Goal: Task Accomplishment & Management: Use online tool/utility

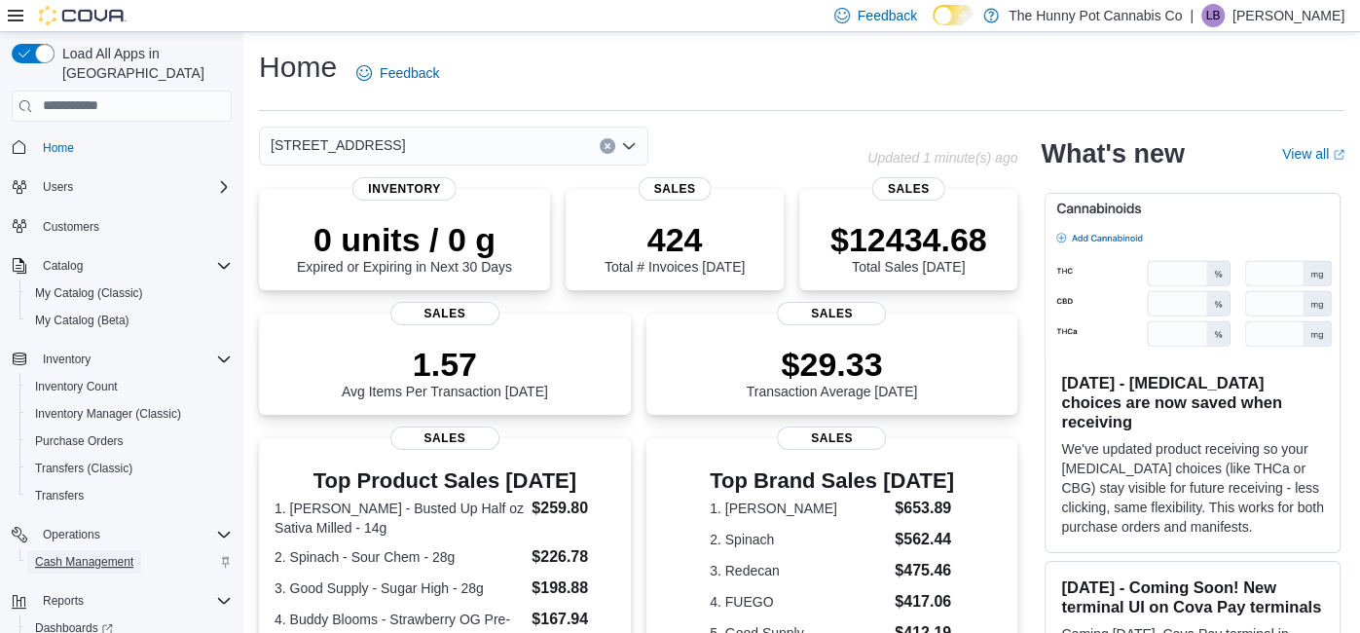
click at [109, 554] on span "Cash Management" at bounding box center [84, 562] width 98 height 16
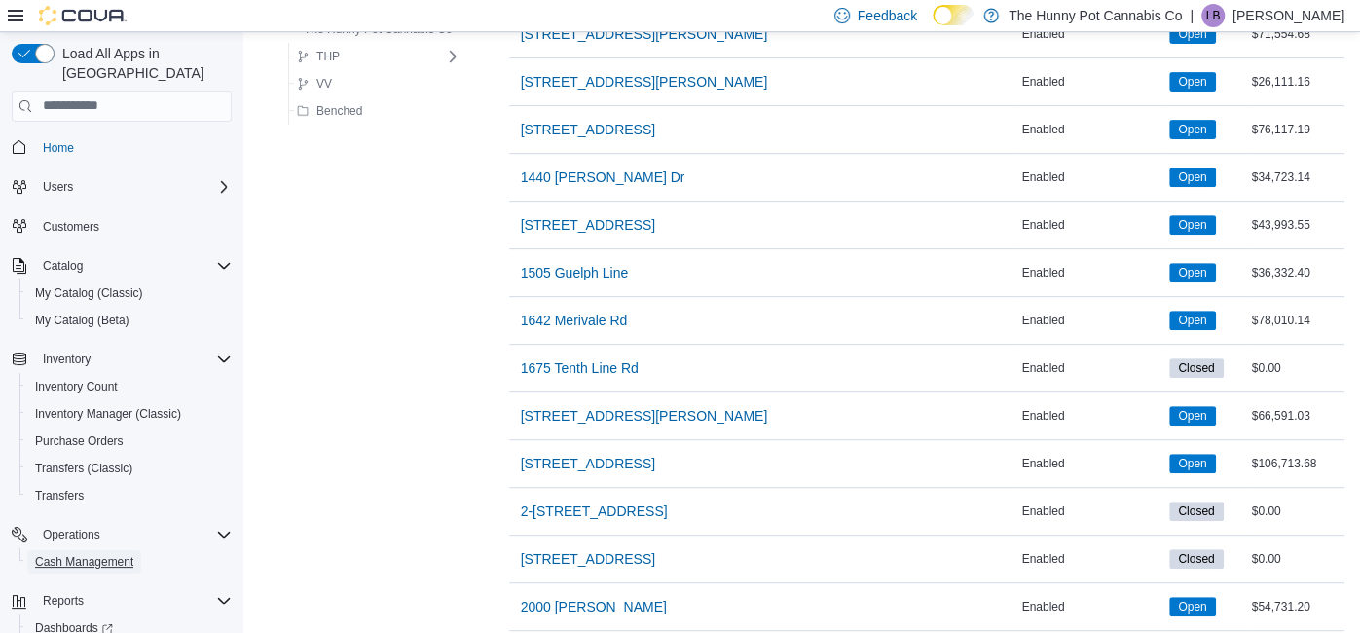
scroll to position [463, 0]
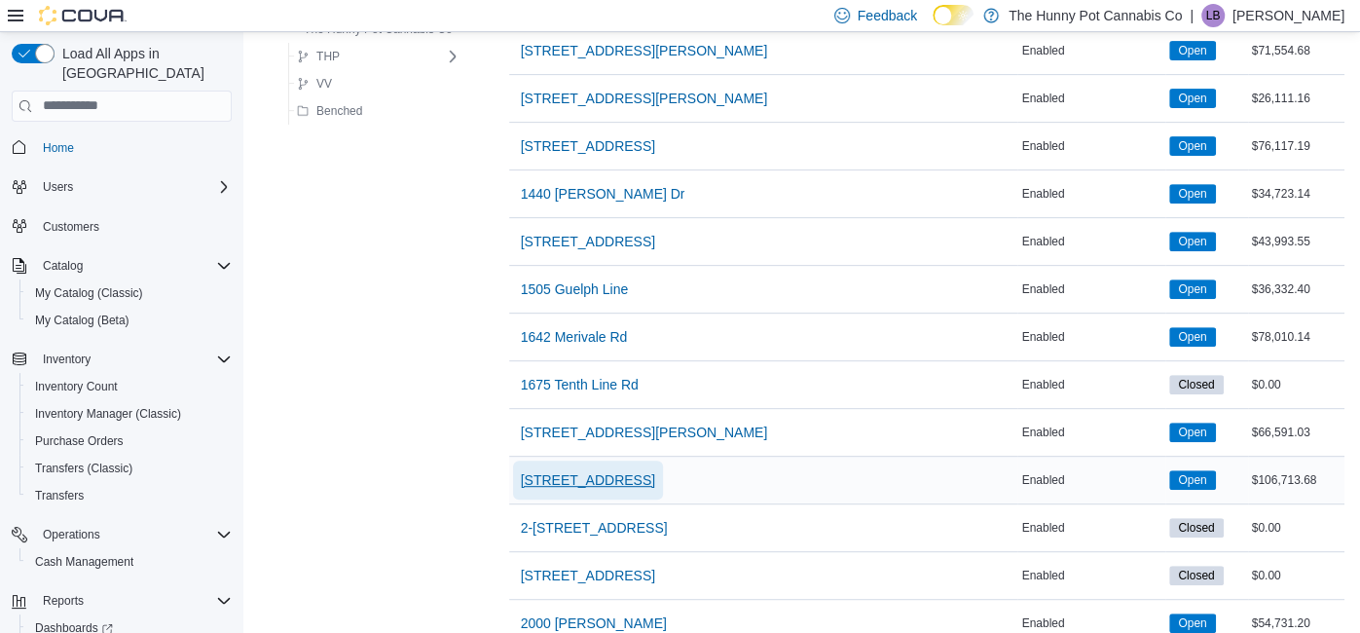
click at [582, 462] on span "[STREET_ADDRESS]" at bounding box center [588, 479] width 134 height 39
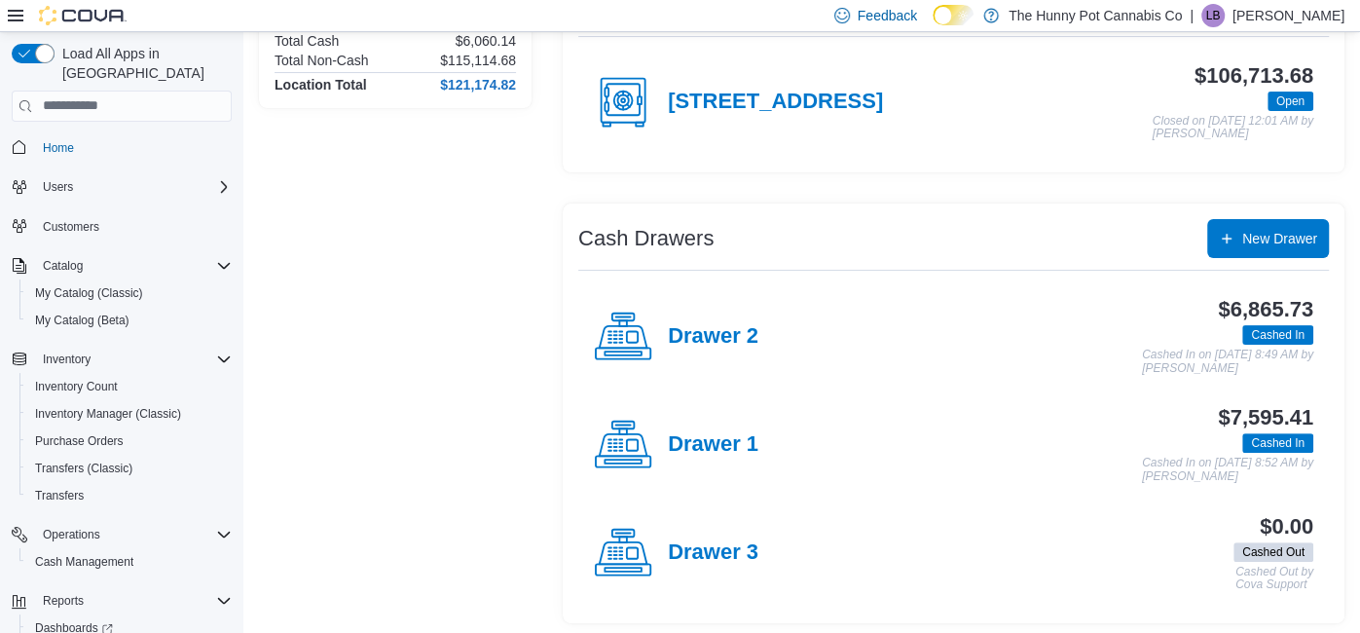
scroll to position [210, 0]
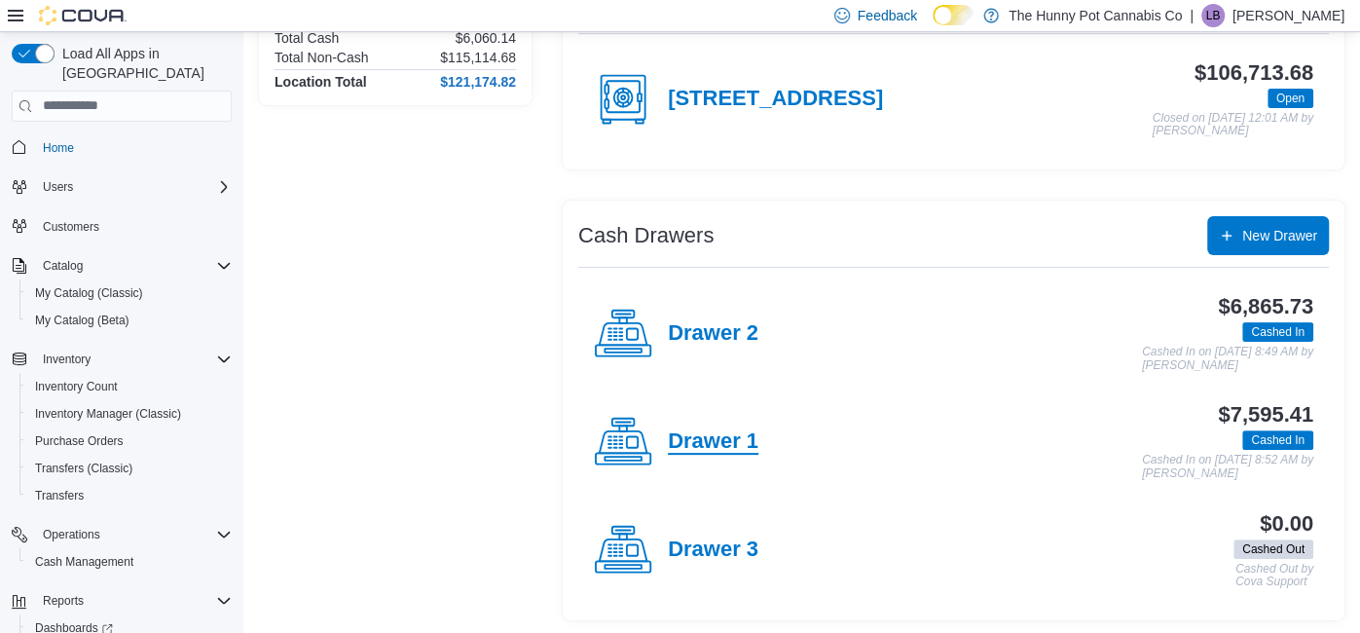
click at [710, 433] on h4 "Drawer 1" at bounding box center [713, 441] width 91 height 25
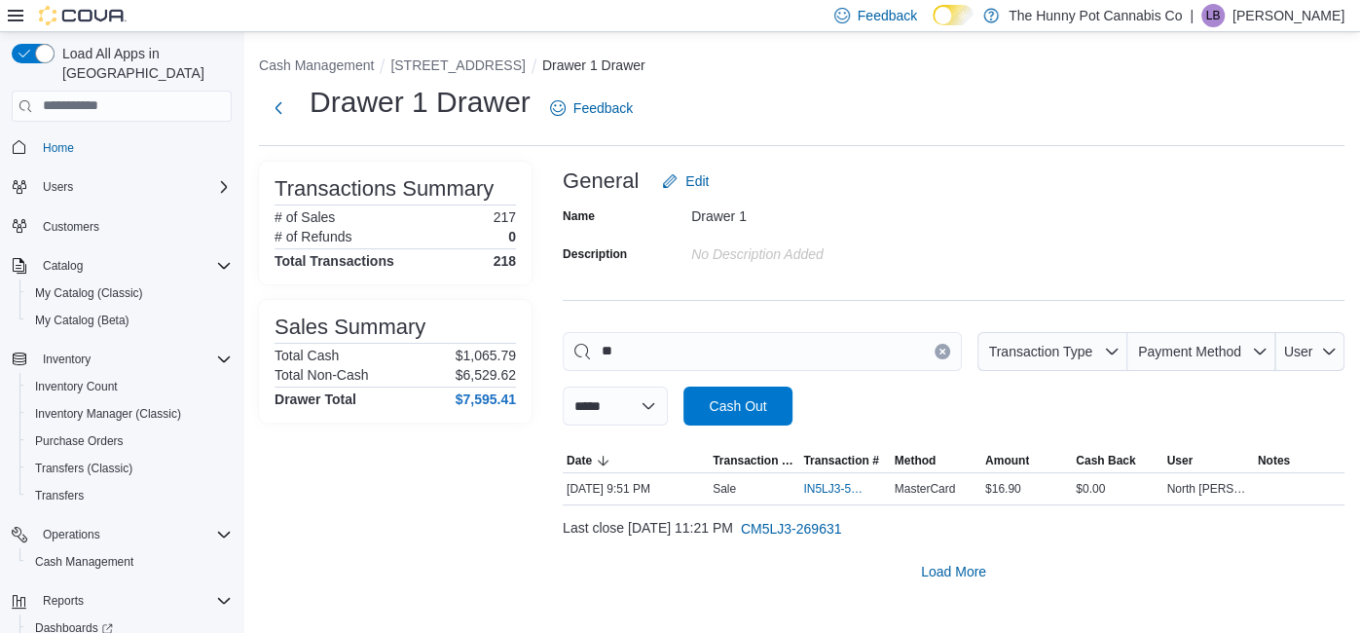
type input "*"
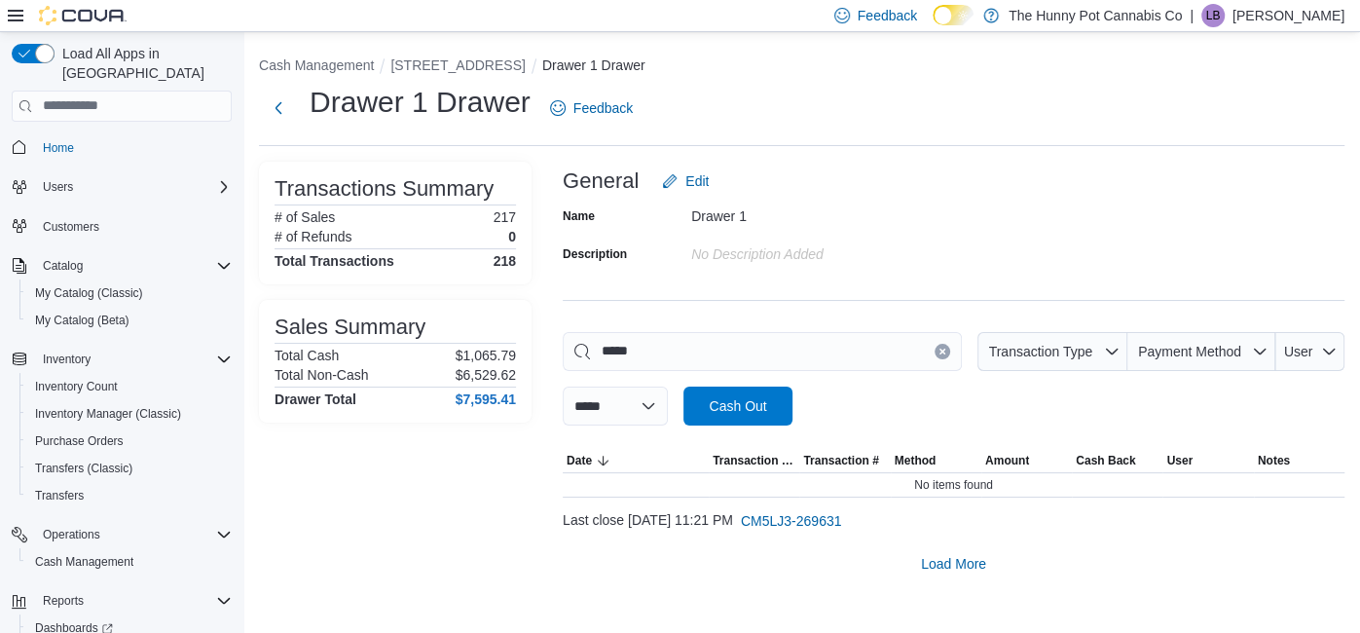
type input "*****"
click at [275, 128] on div "Drawer 1 Drawer Feedback" at bounding box center [450, 108] width 382 height 51
click at [278, 105] on button "Next" at bounding box center [278, 107] width 39 height 39
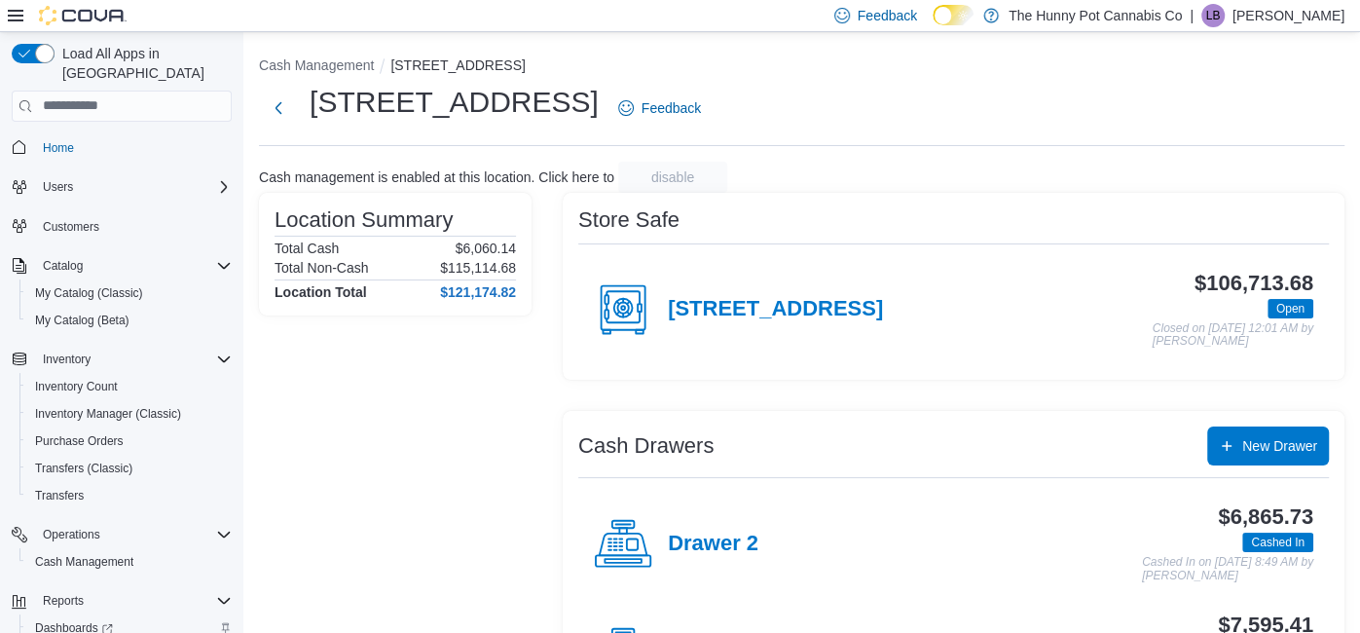
scroll to position [62, 0]
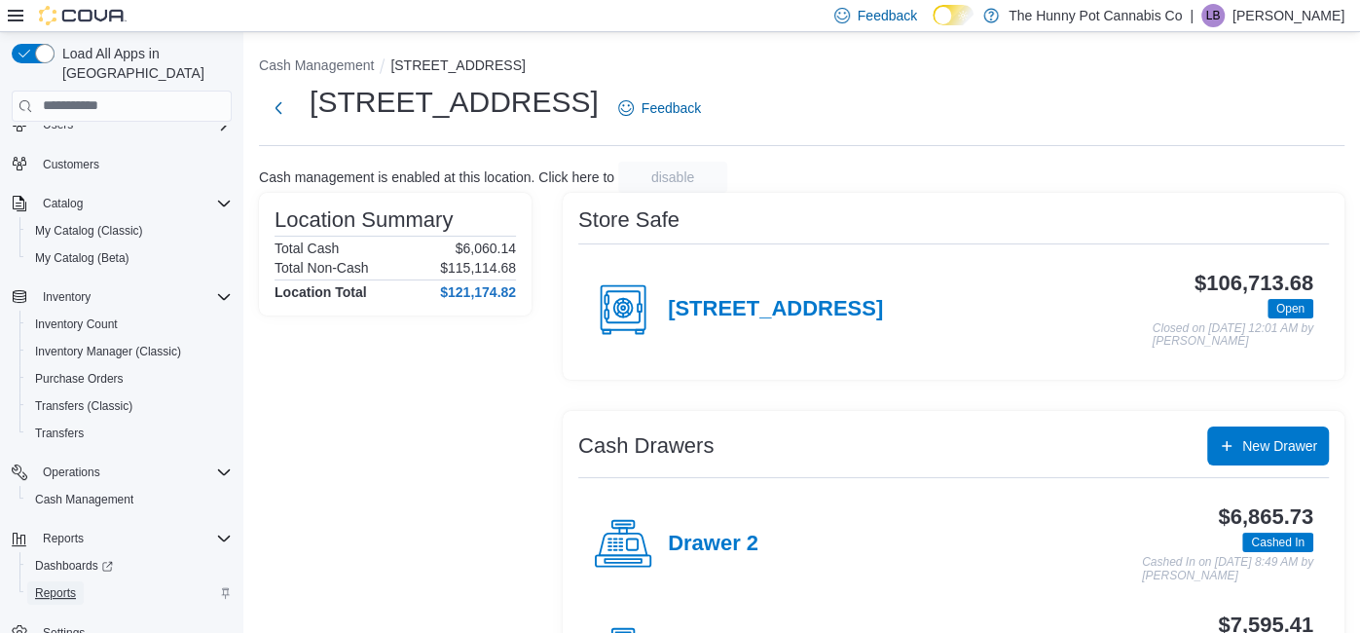
click at [53, 585] on span "Reports" at bounding box center [55, 593] width 41 height 16
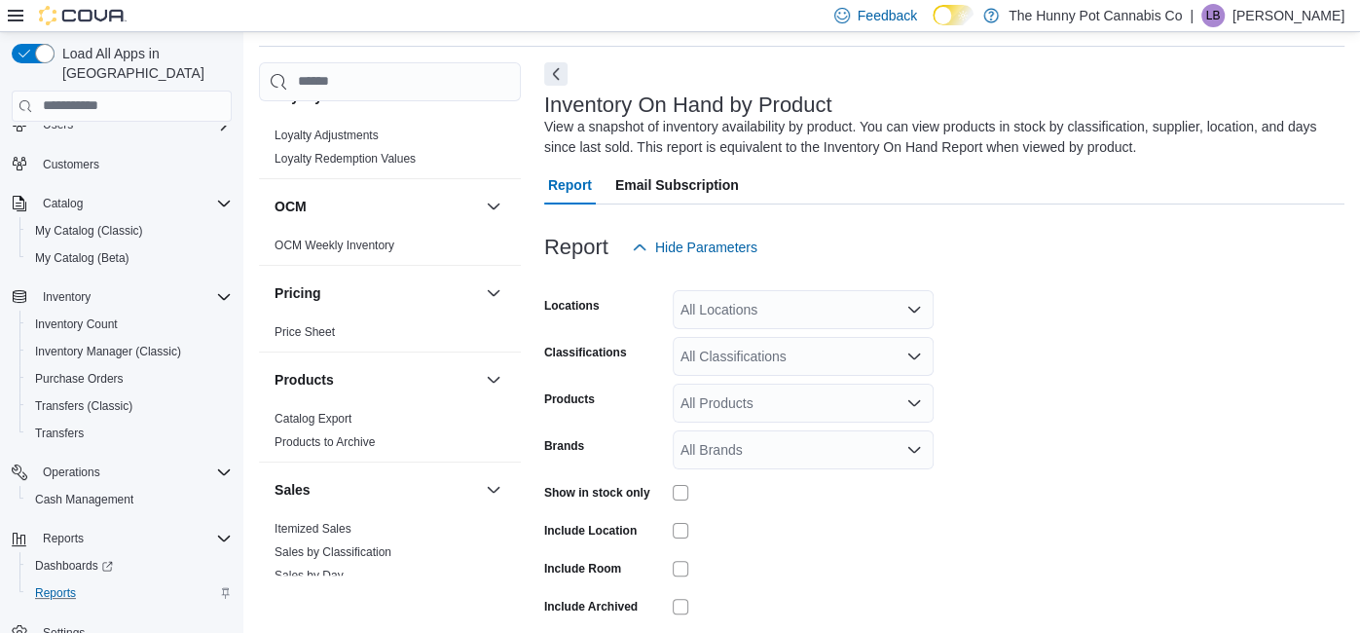
scroll to position [1085, 0]
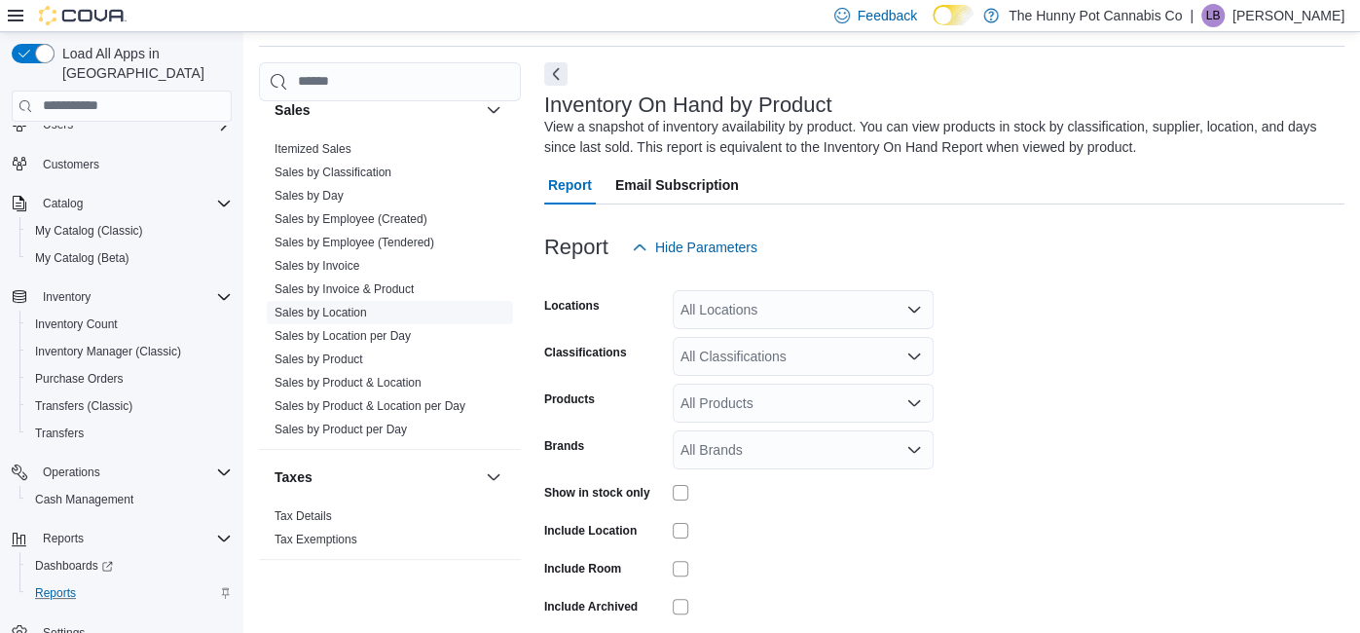
click at [328, 305] on span "Sales by Location" at bounding box center [321, 313] width 92 height 16
click at [328, 306] on link "Sales by Location" at bounding box center [321, 313] width 92 height 14
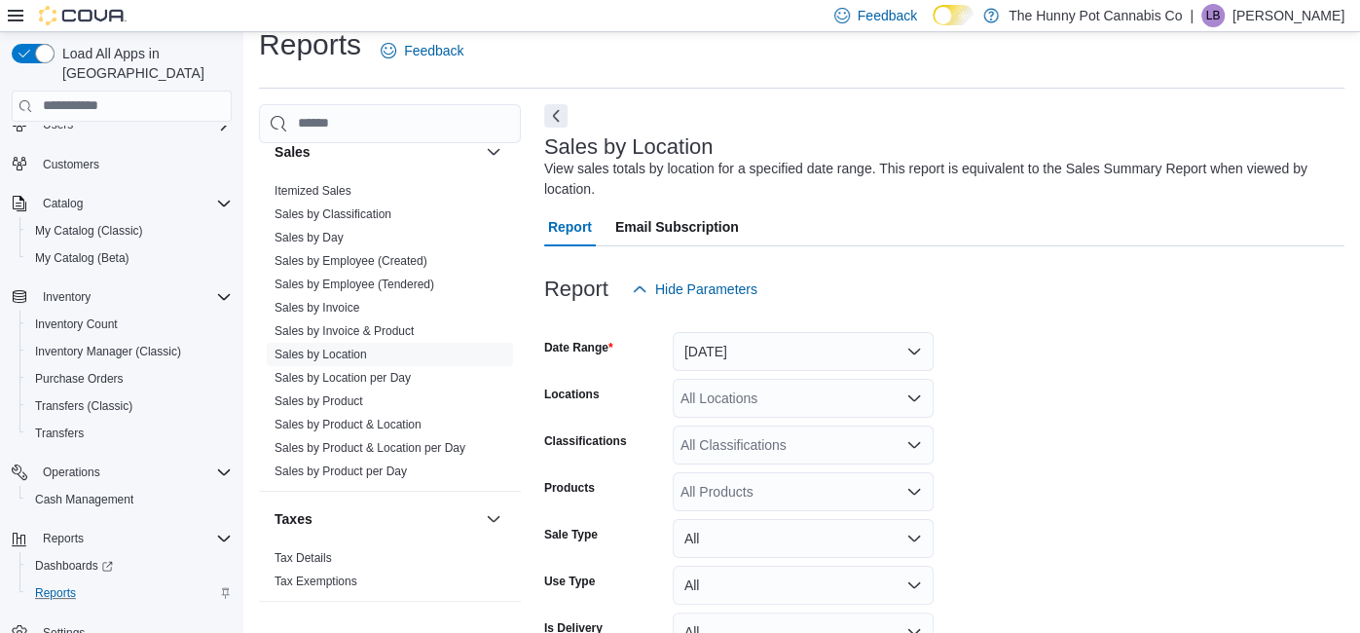
scroll to position [64, 0]
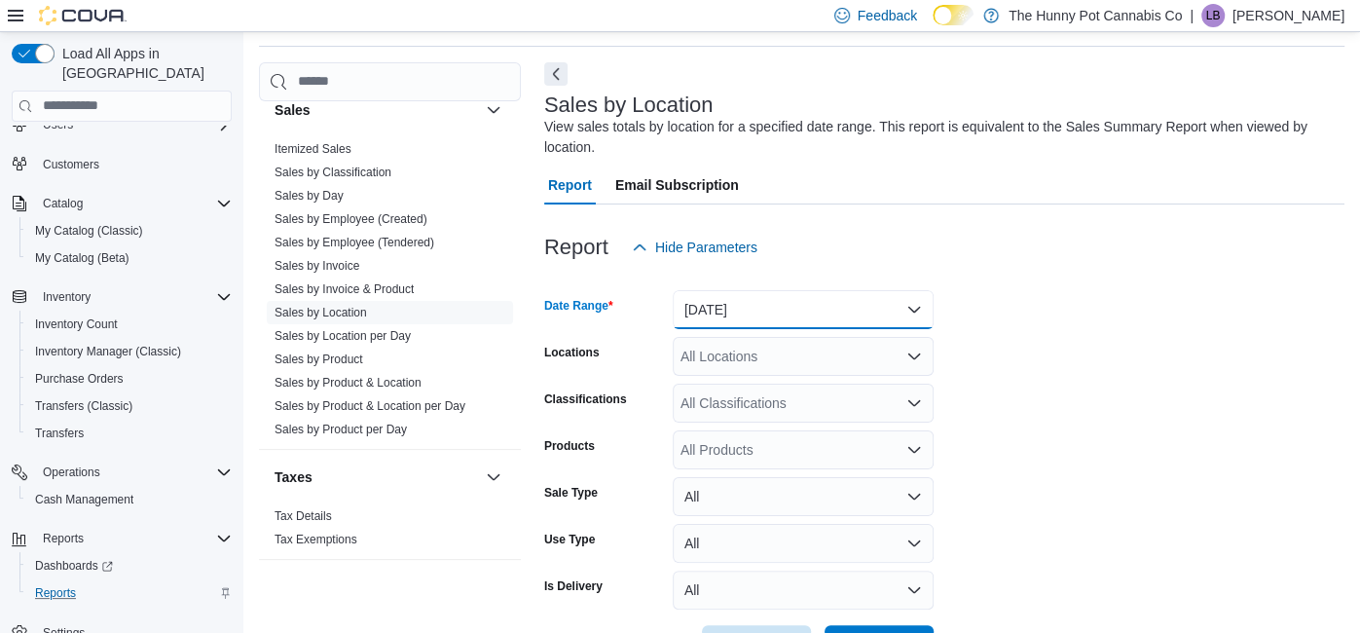
click at [746, 297] on button "[DATE]" at bounding box center [803, 309] width 261 height 39
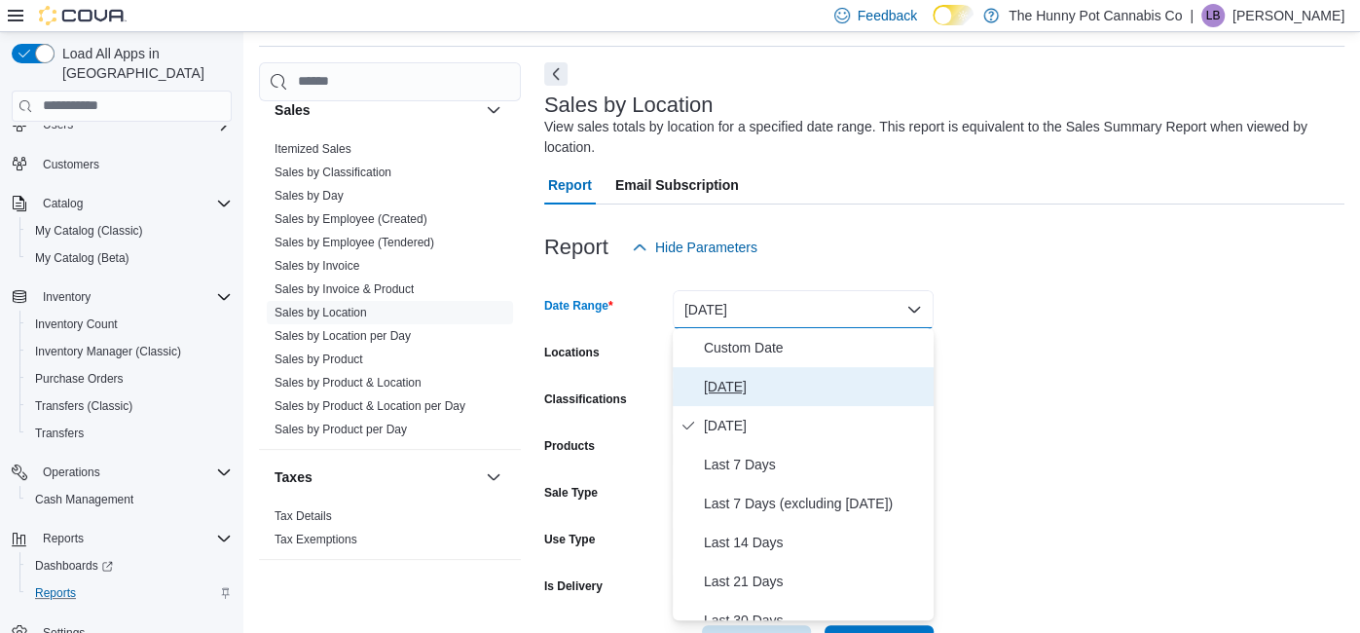
click at [749, 397] on span "[DATE]" at bounding box center [815, 386] width 222 height 23
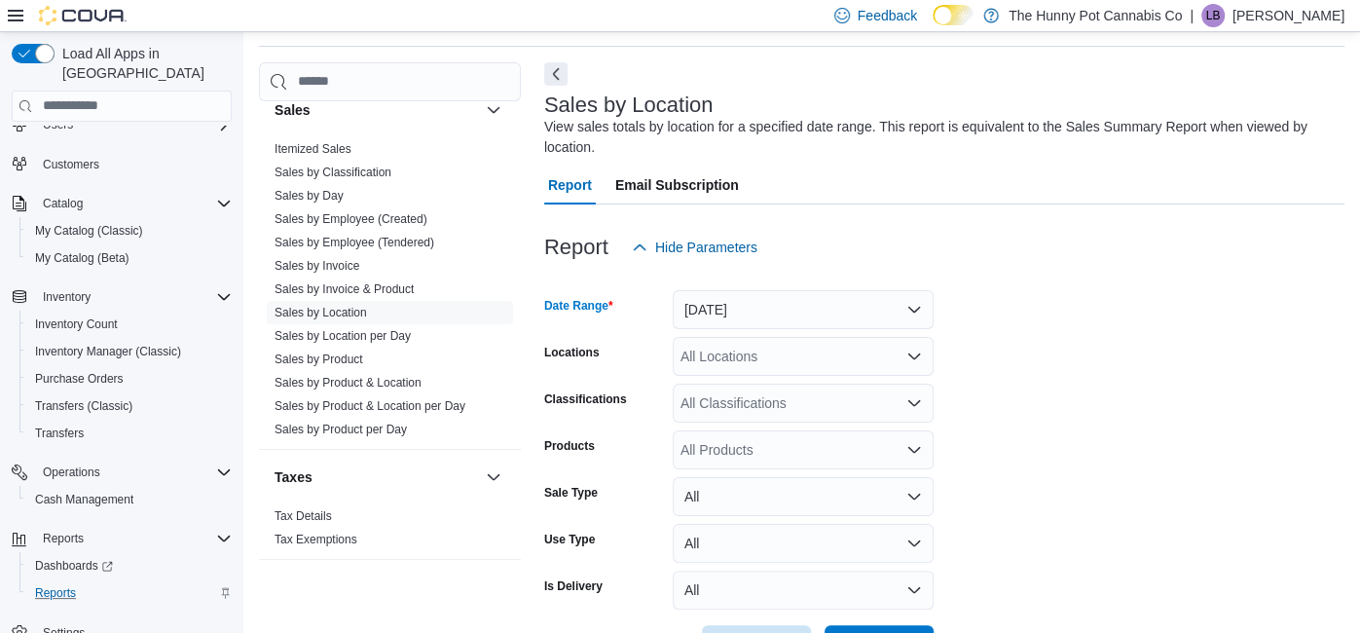
click at [1006, 432] on form "Date Range [DATE] Locations All Locations Classifications All Classifications P…" at bounding box center [944, 465] width 800 height 397
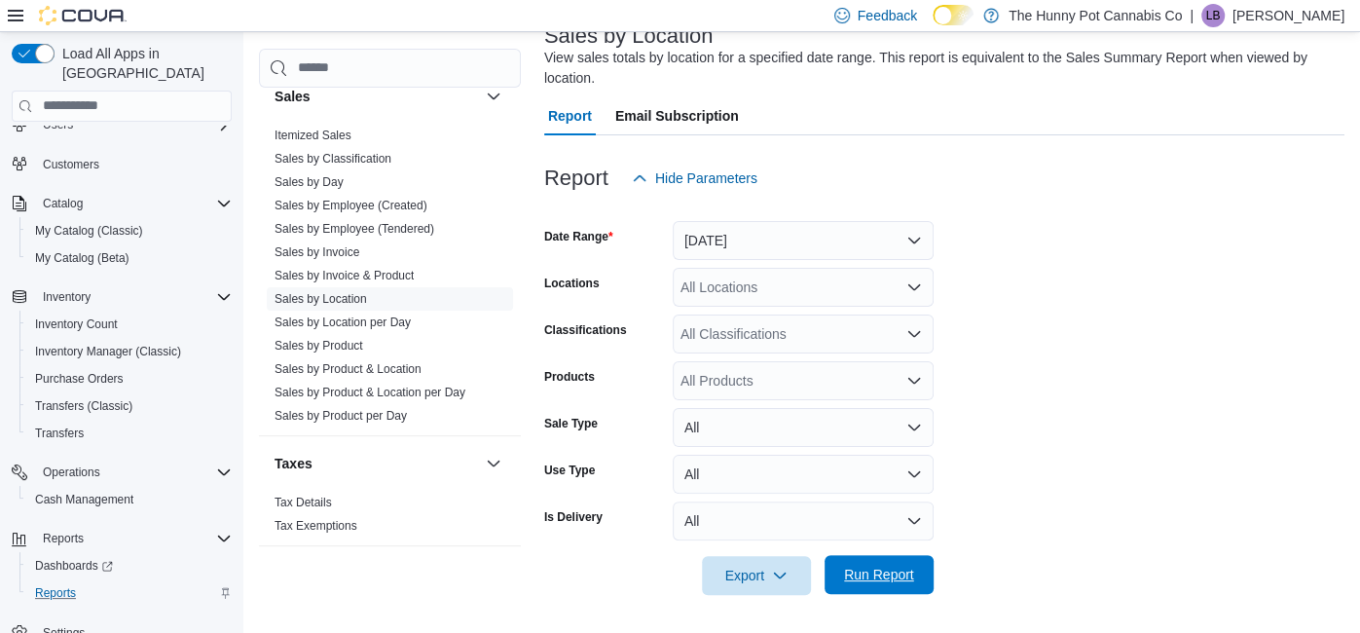
click at [836, 583] on span "Run Report" at bounding box center [879, 574] width 86 height 39
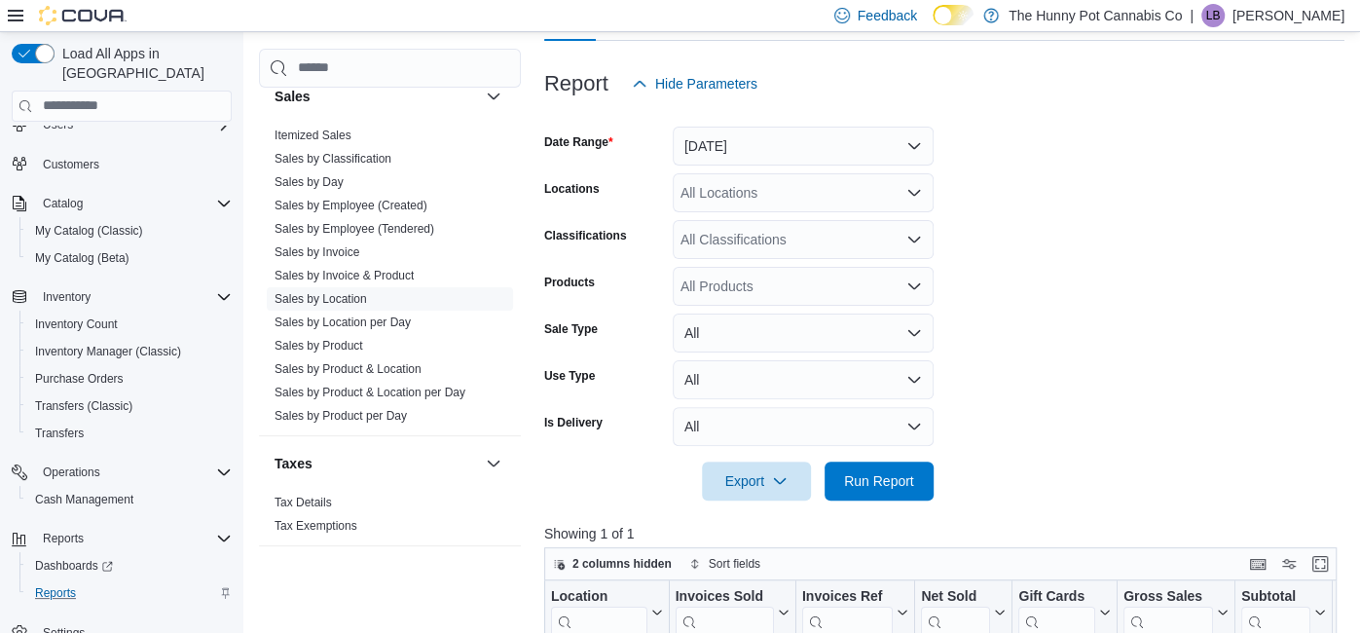
scroll to position [339, 0]
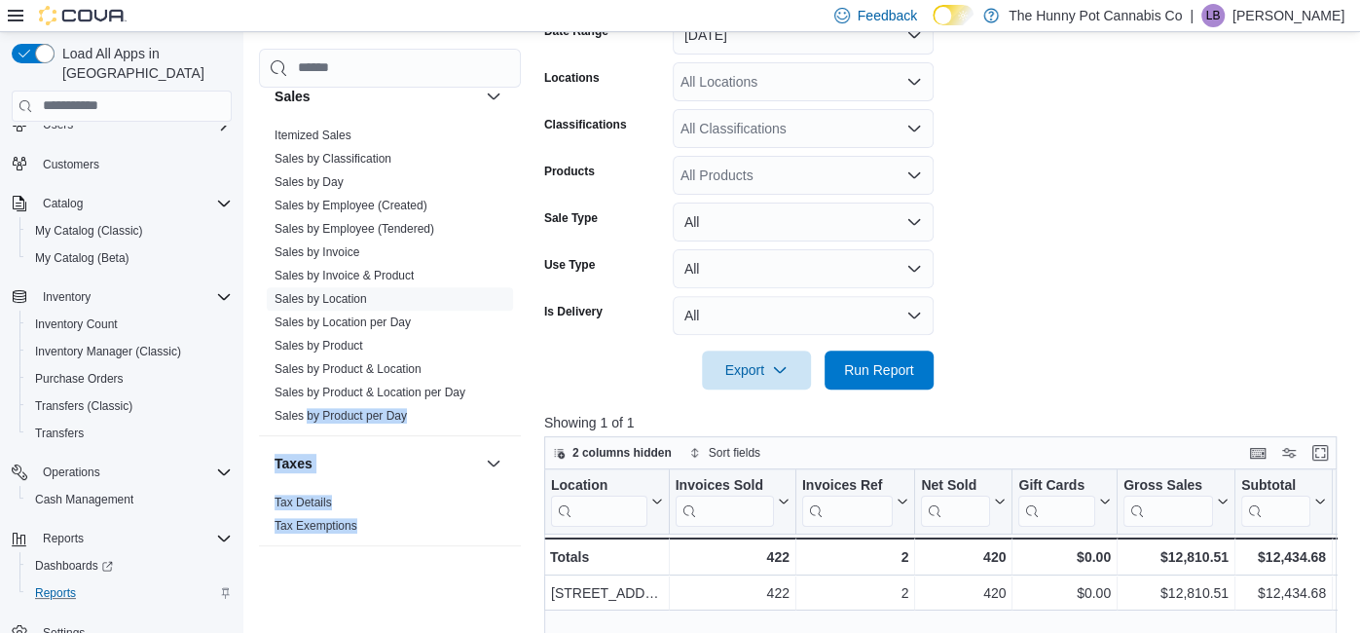
drag, startPoint x: 307, startPoint y: 402, endPoint x: 373, endPoint y: 615, distance: 223.2
click at [373, 615] on div "Cash Management Cash Management Cash Out Details Customer Customer Queue Discou…" at bounding box center [390, 333] width 262 height 569
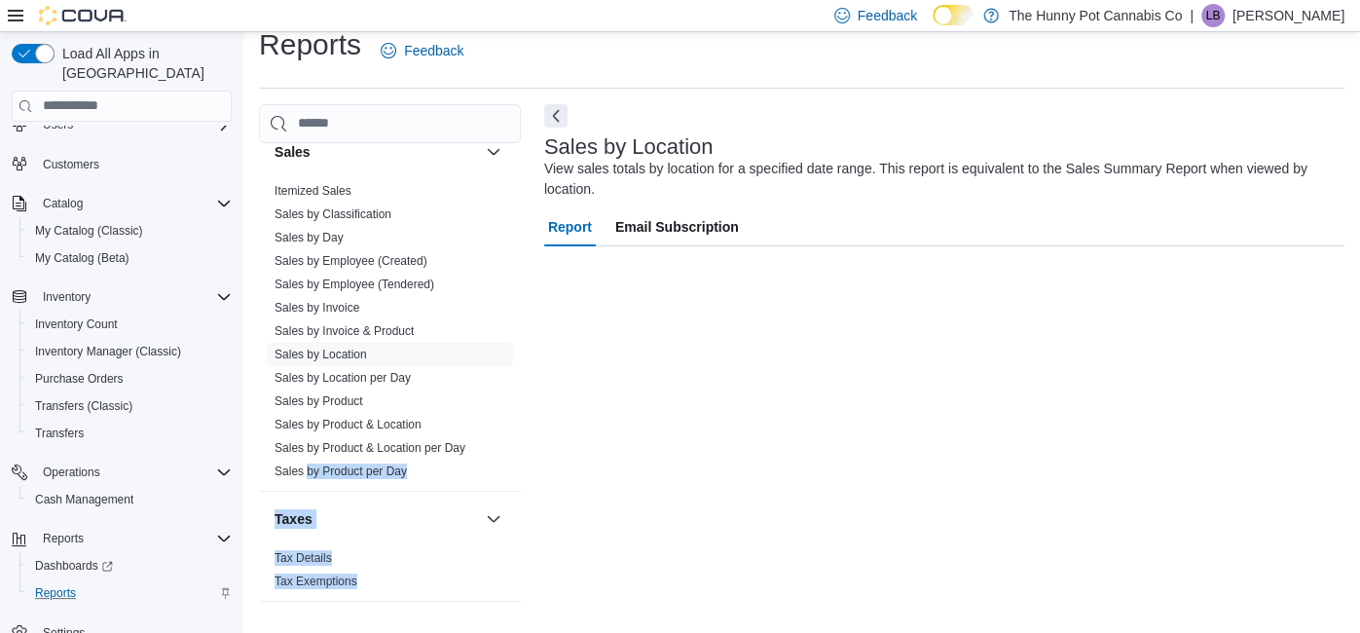
scroll to position [22, 0]
click at [72, 492] on span "Cash Management" at bounding box center [84, 500] width 98 height 16
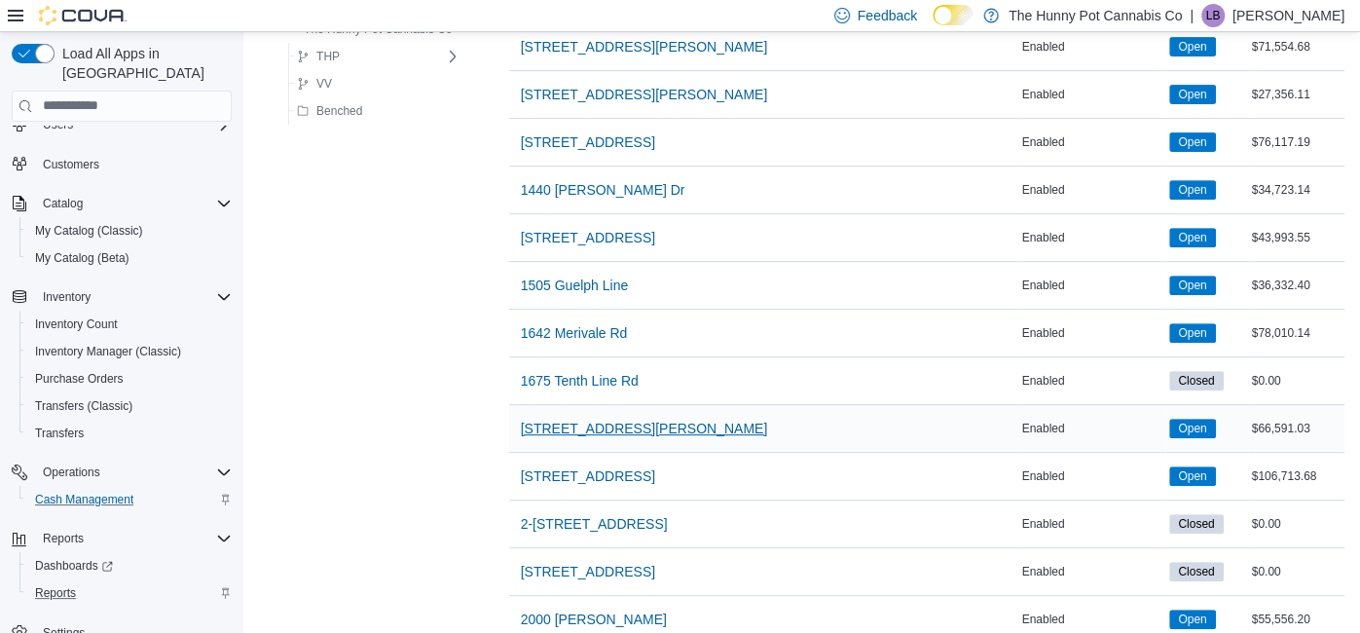
scroll to position [464, 0]
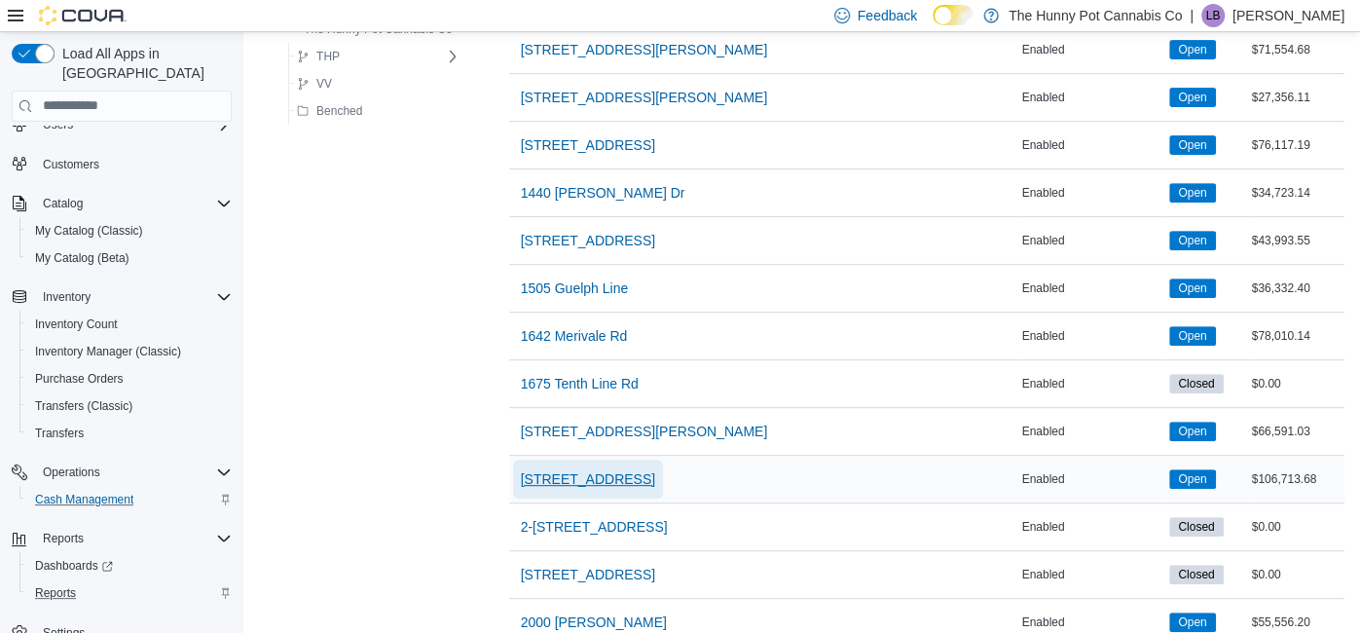
click at [545, 471] on span "[STREET_ADDRESS]" at bounding box center [588, 478] width 134 height 19
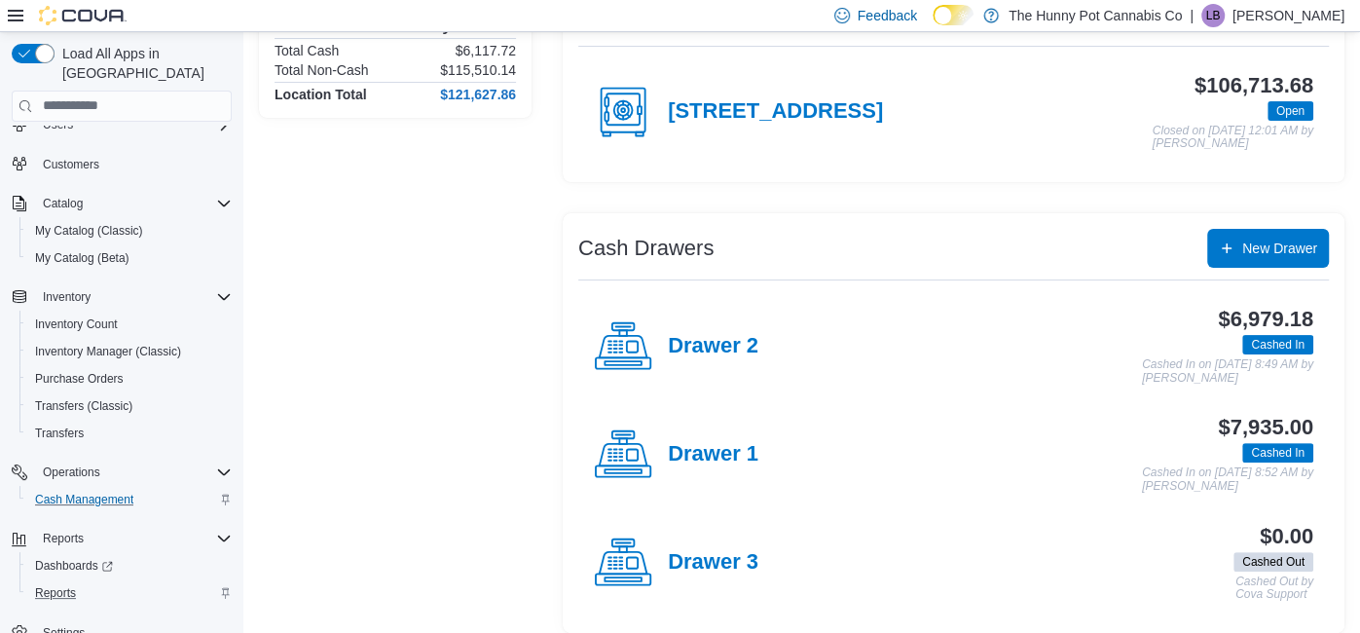
scroll to position [195, 0]
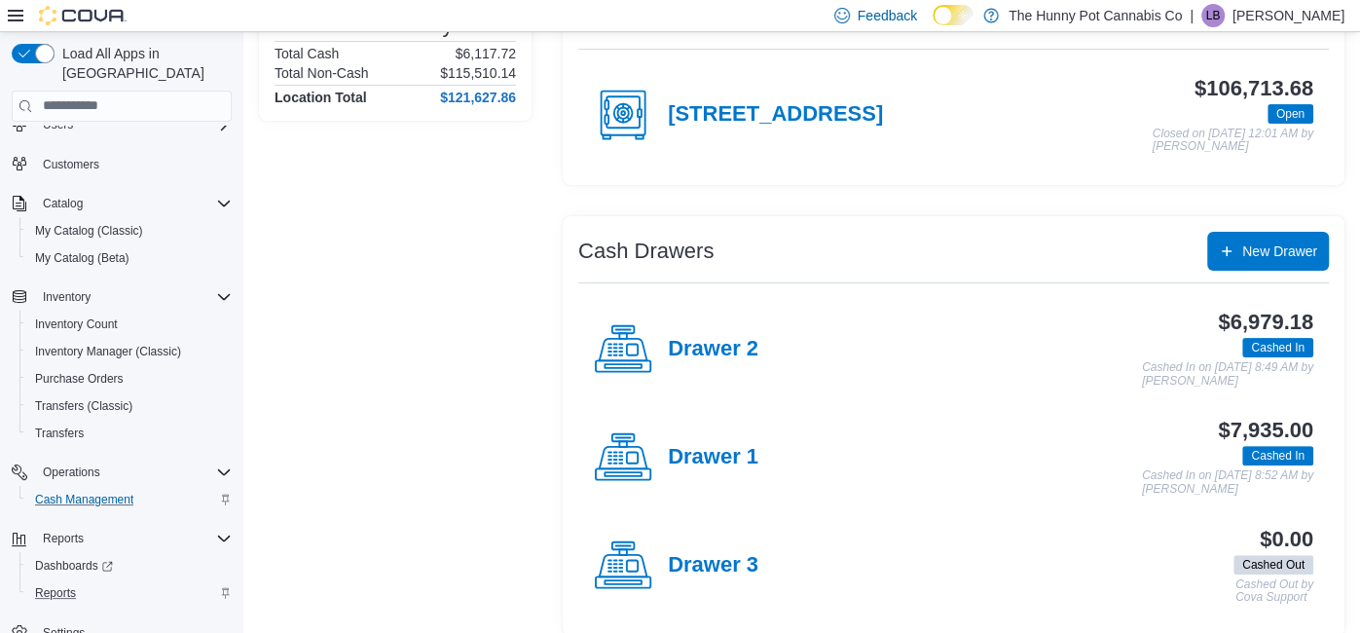
click at [696, 474] on div "Drawer 1" at bounding box center [676, 457] width 165 height 58
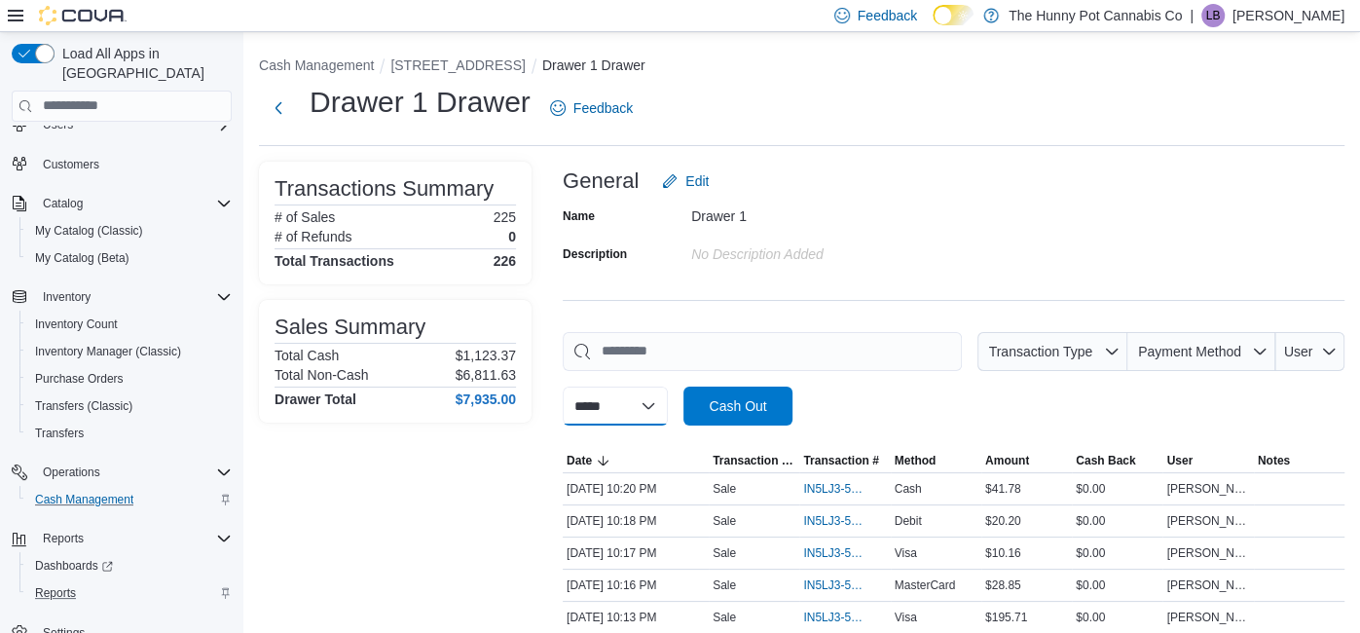
click at [634, 407] on select "**********" at bounding box center [615, 405] width 105 height 39
click at [634, 406] on select "**********" at bounding box center [615, 405] width 105 height 39
click at [1115, 341] on span "Transaction Type" at bounding box center [1052, 351] width 134 height 39
click at [1113, 344] on icon "button" at bounding box center [1112, 352] width 16 height 16
click at [1236, 342] on span "Payment Method" at bounding box center [1189, 351] width 109 height 19
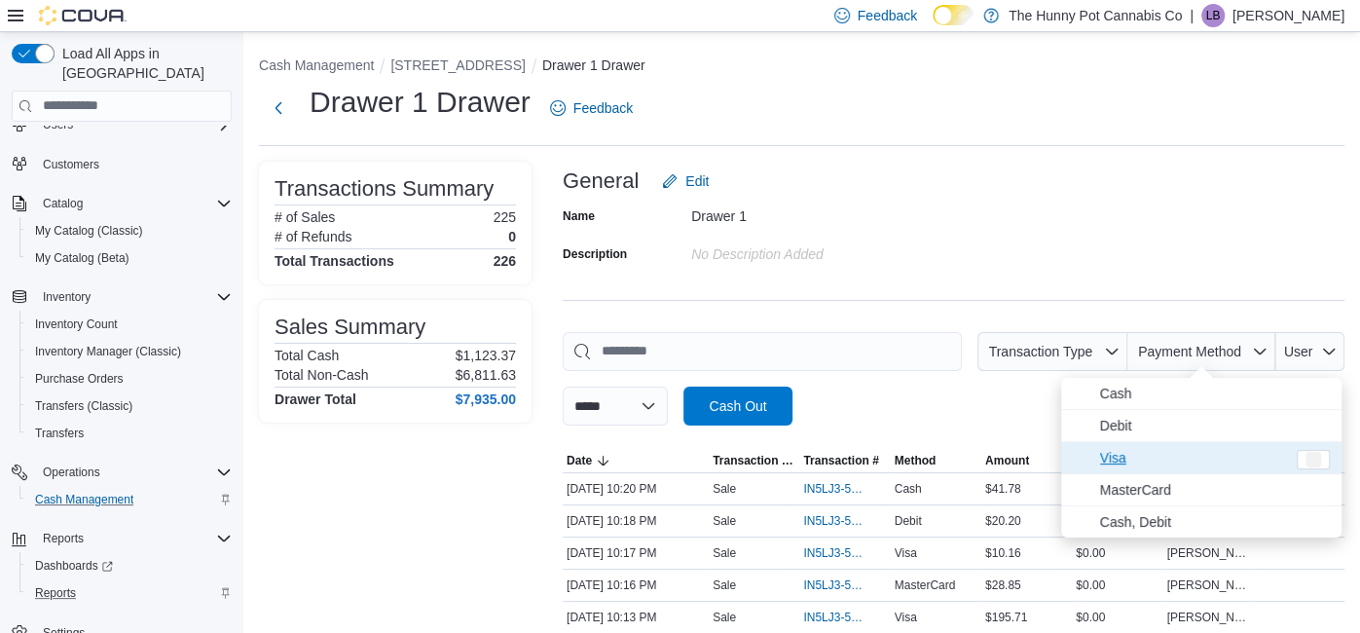
click at [1138, 471] on span "Visa" at bounding box center [1201, 457] width 280 height 31
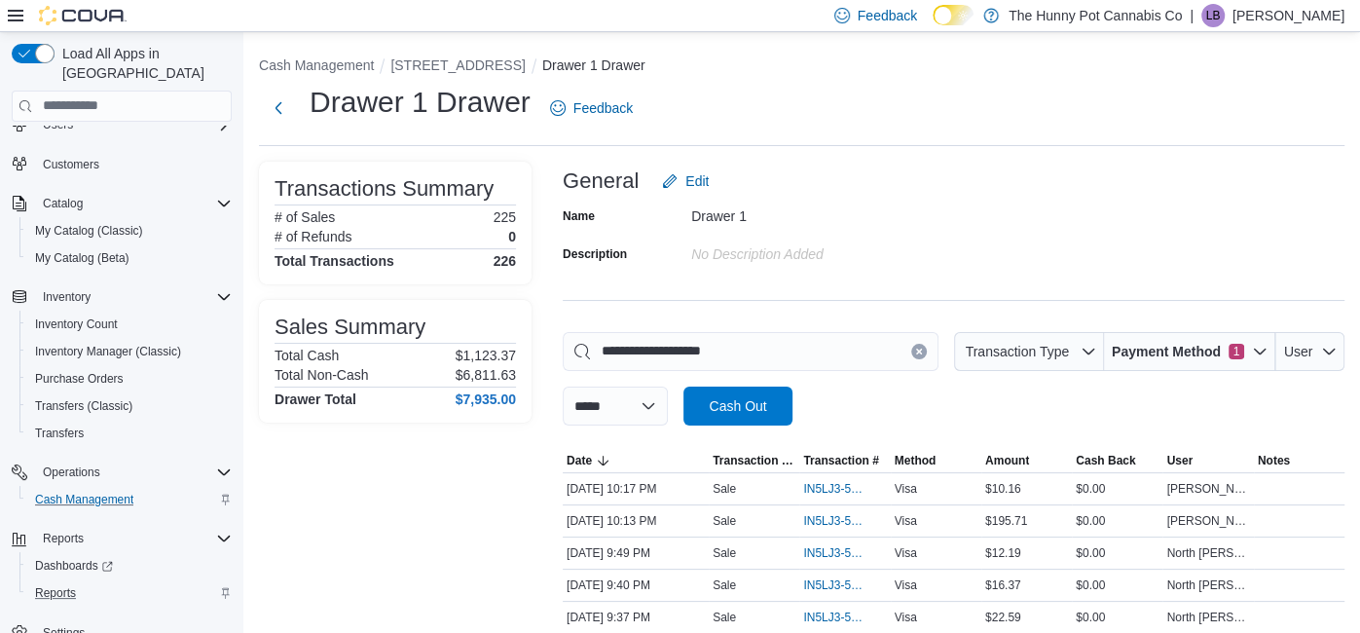
click at [1101, 238] on div "Name Drawer 1 Description No Description added" at bounding box center [954, 235] width 782 height 68
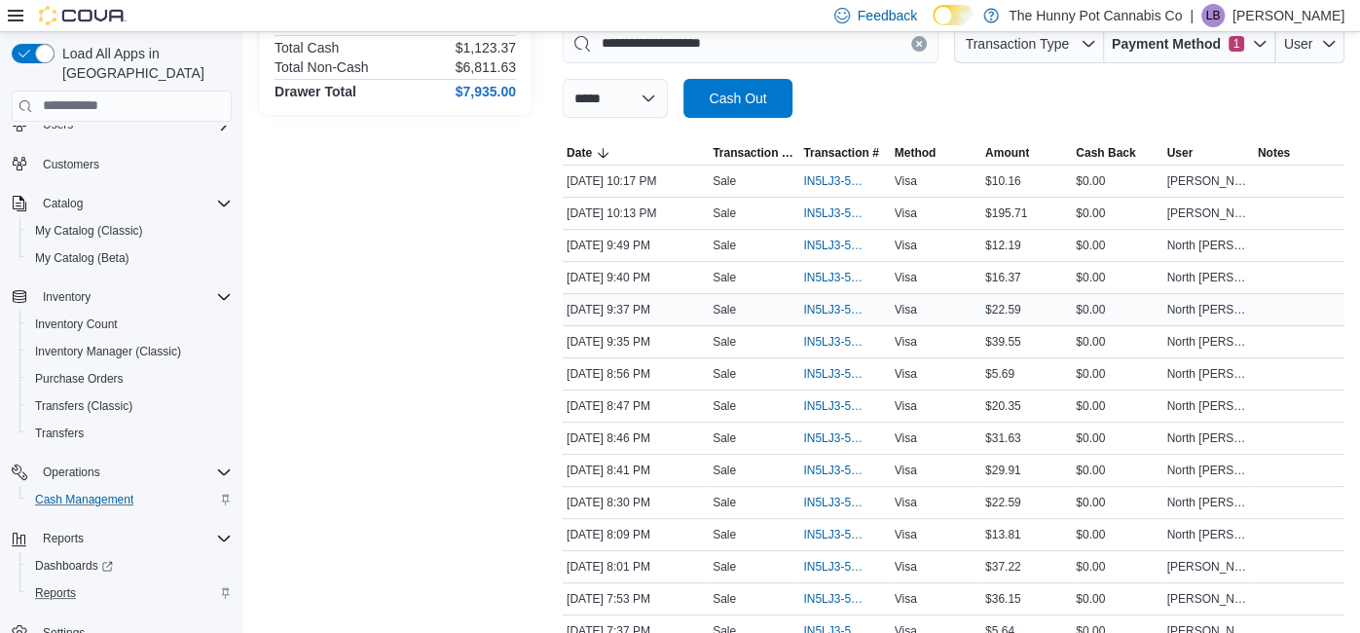
scroll to position [799, 0]
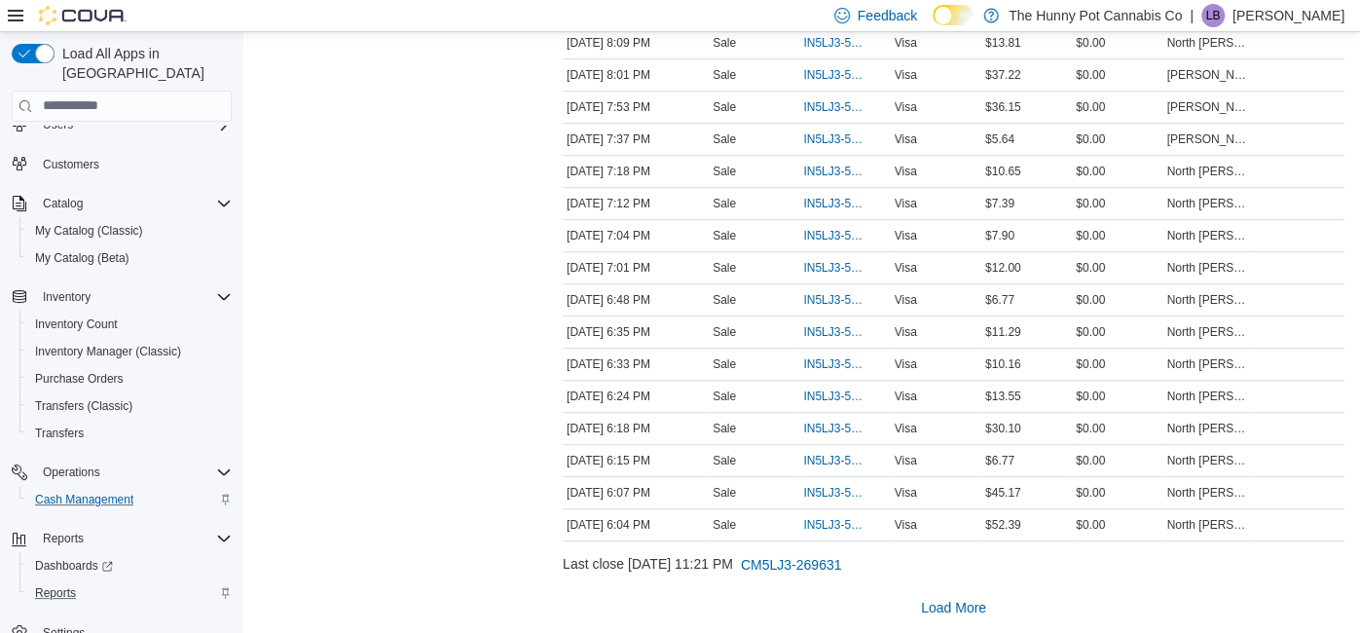
click at [954, 575] on div "**********" at bounding box center [954, 80] width 782 height 1094
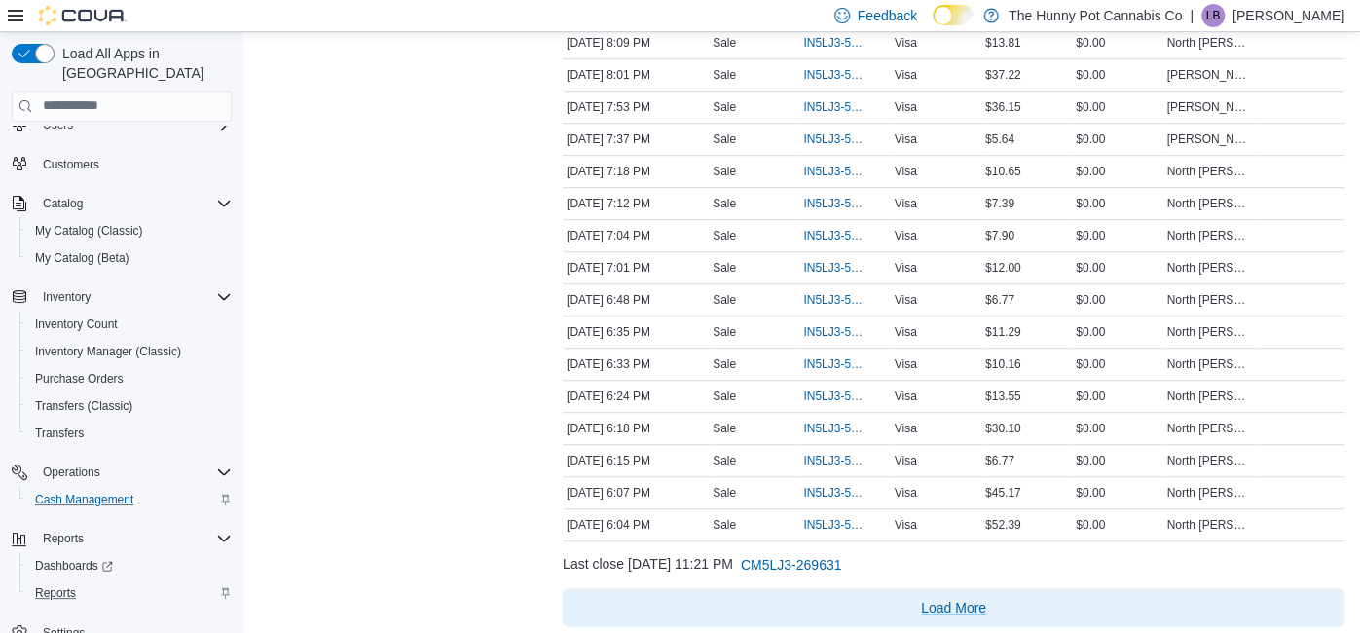
click at [951, 588] on span "Load More" at bounding box center [953, 607] width 766 height 39
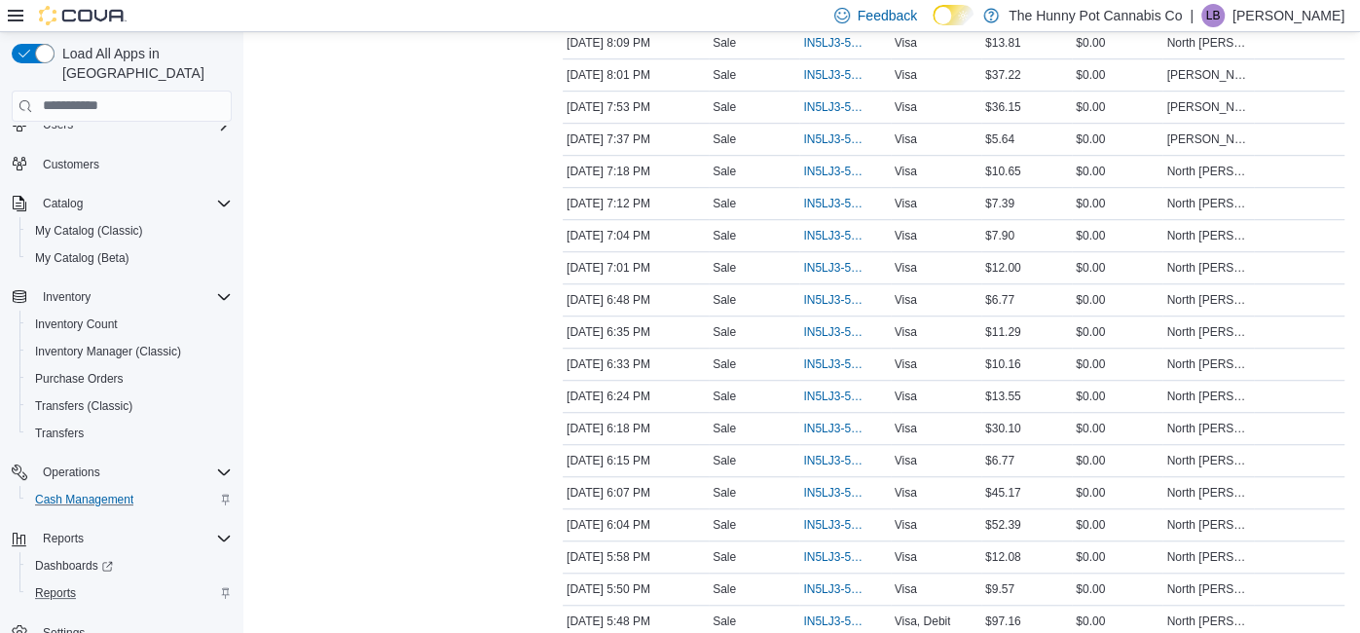
scroll to position [0, 0]
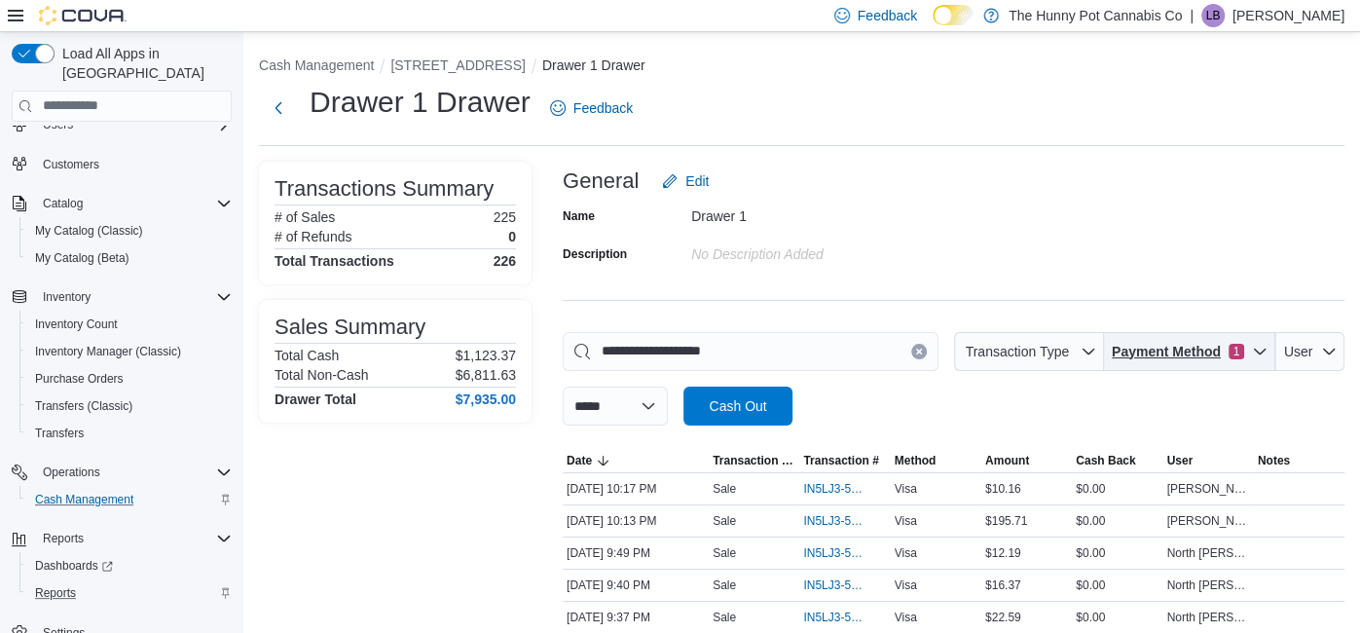
click at [1123, 357] on span "Payment Method" at bounding box center [1166, 351] width 109 height 19
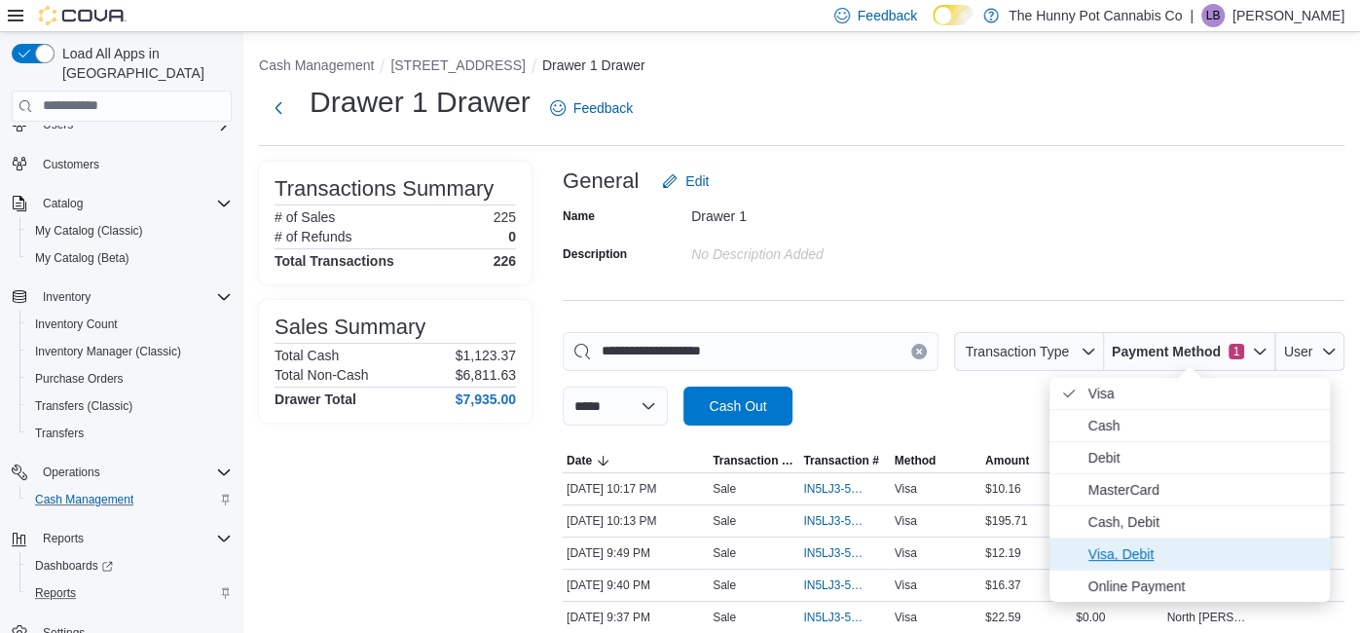
click at [1116, 553] on span "Visa, Debit" at bounding box center [1203, 553] width 230 height 23
type input "**********"
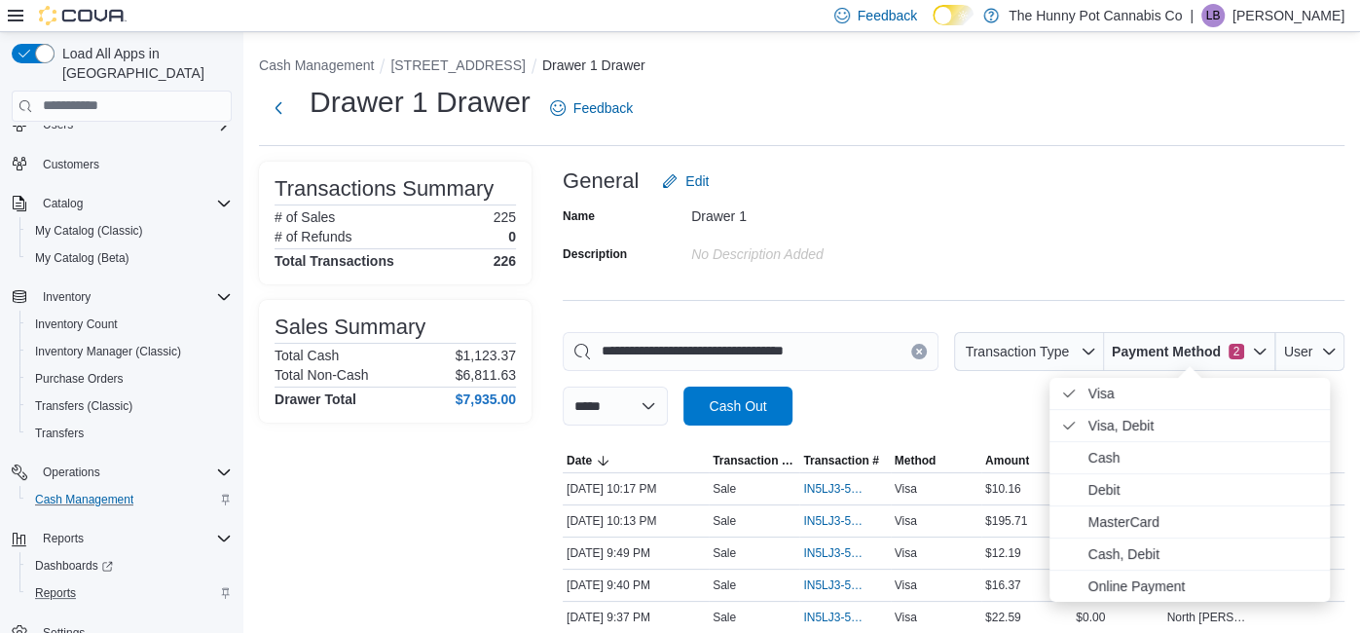
click at [1137, 207] on div "Name Drawer 1 Description No Description added" at bounding box center [954, 235] width 782 height 68
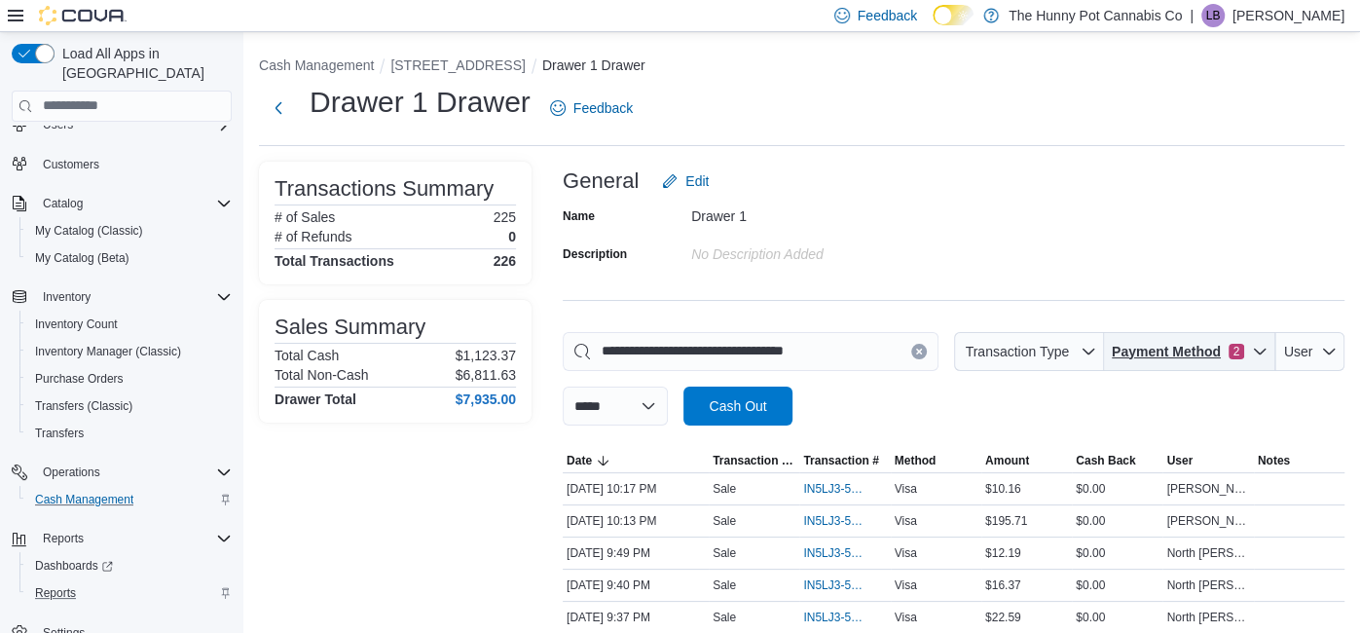
click at [1132, 342] on span "Payment Method" at bounding box center [1166, 351] width 109 height 19
click at [1116, 255] on div "Name Drawer 1 Description No Description added" at bounding box center [954, 235] width 782 height 68
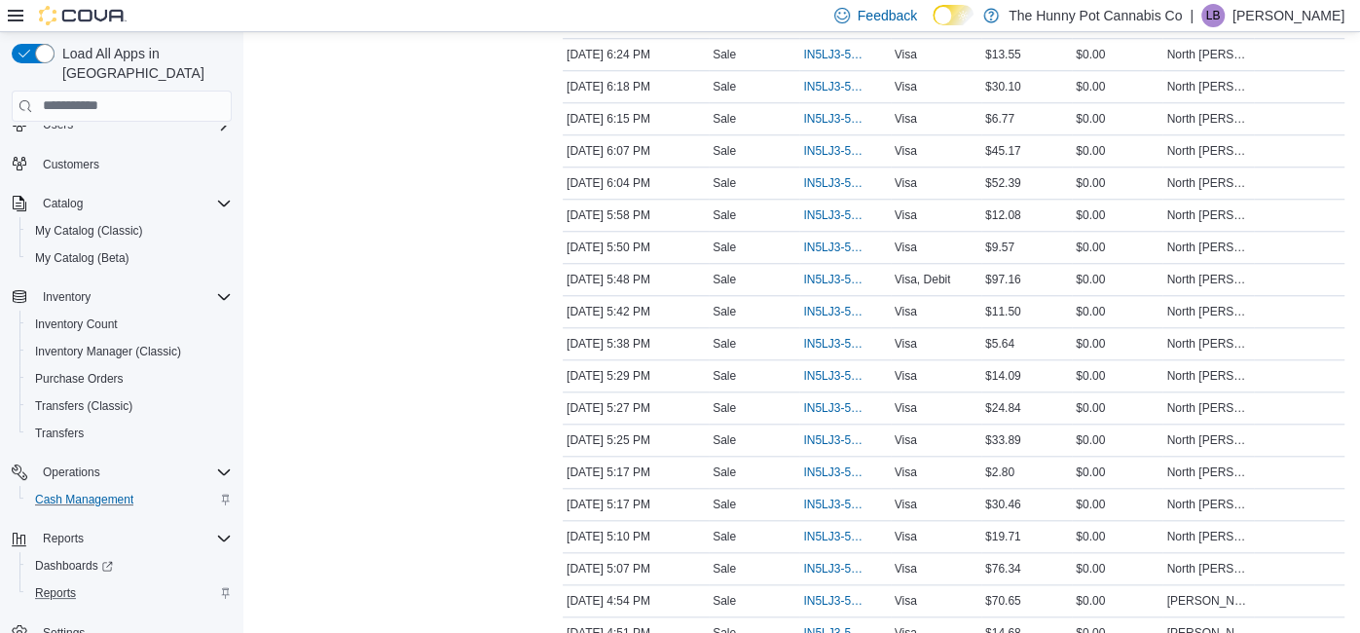
scroll to position [1140, 0]
click at [850, 273] on span "IN5LJ3-5955985" at bounding box center [834, 281] width 63 height 16
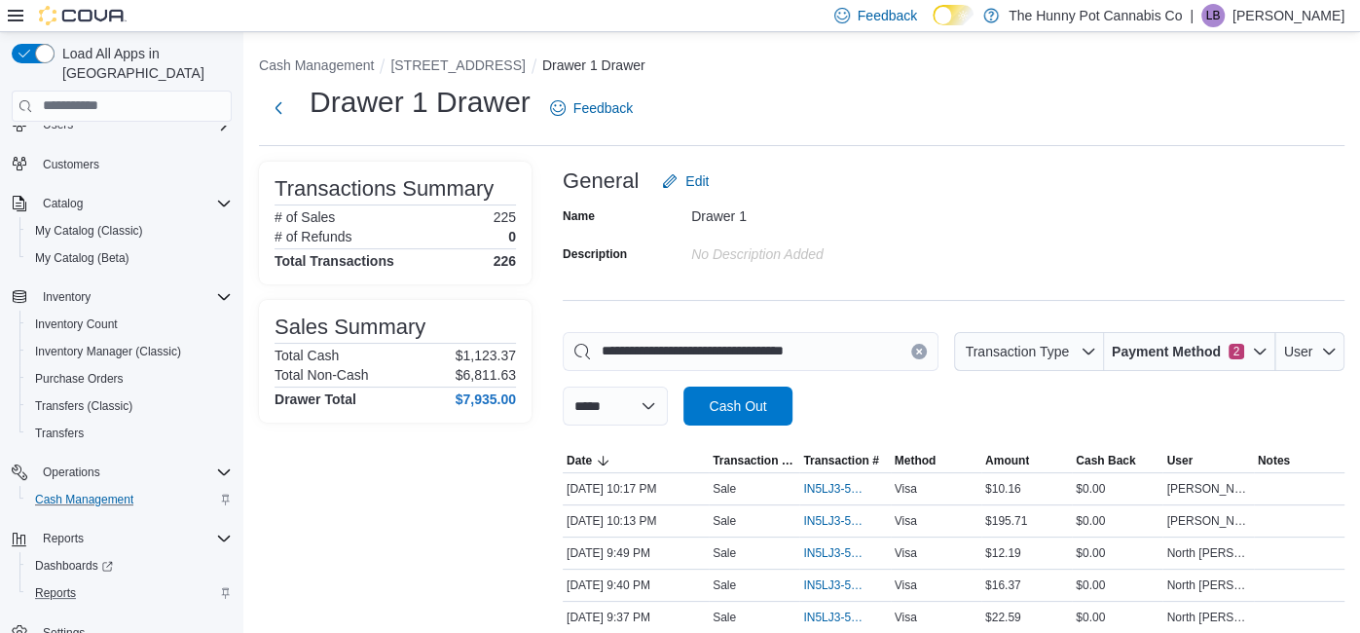
scroll to position [1, 0]
click at [918, 348] on icon "Clear input" at bounding box center [918, 350] width 5 height 5
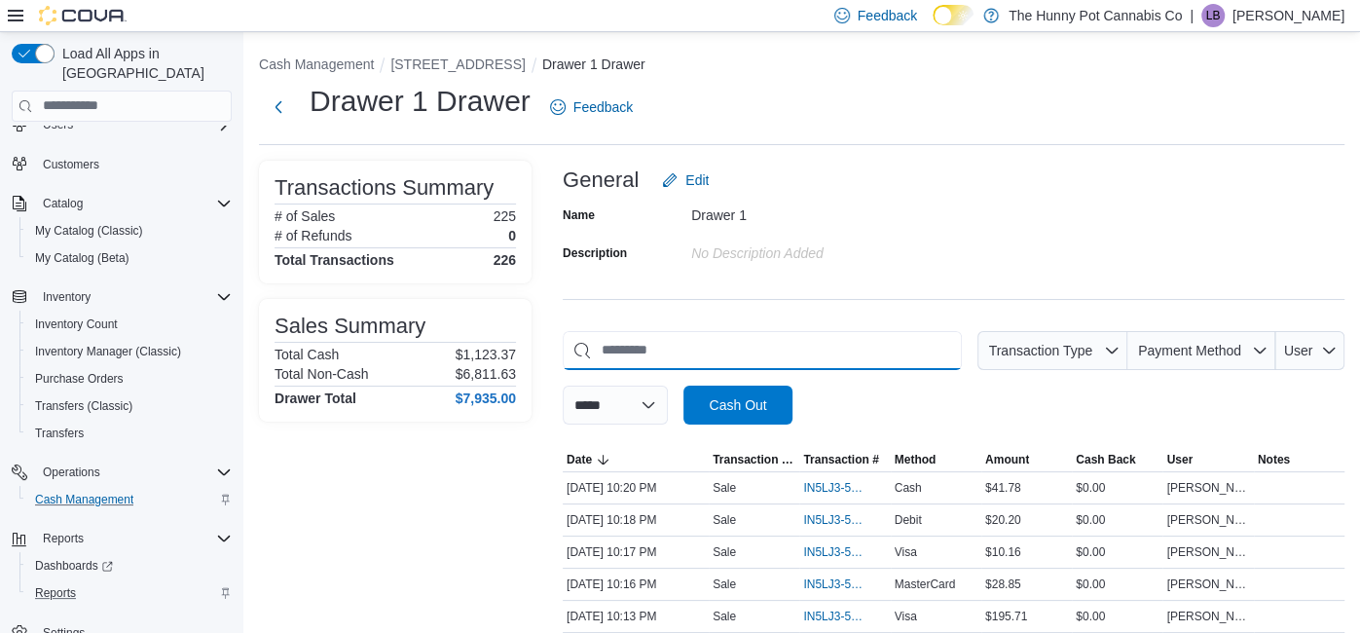
click at [866, 352] on input "This is a search bar. As you type, the results lower in the page will automatic…" at bounding box center [762, 350] width 399 height 39
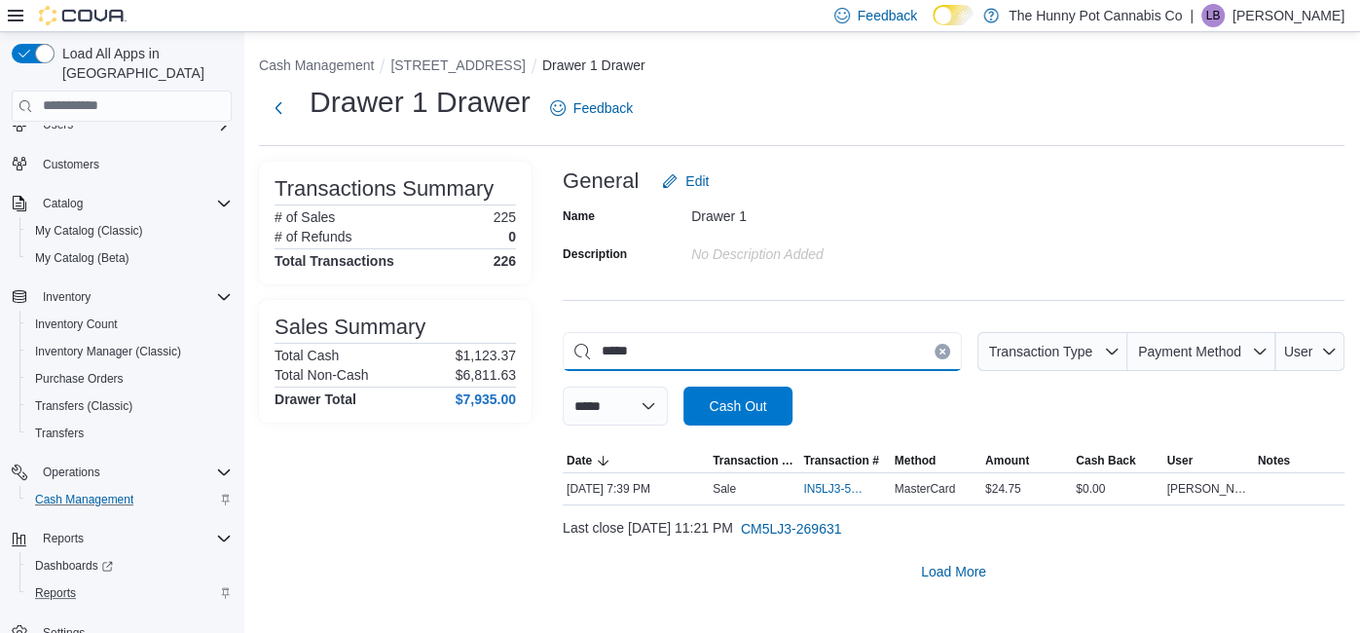
scroll to position [0, 0]
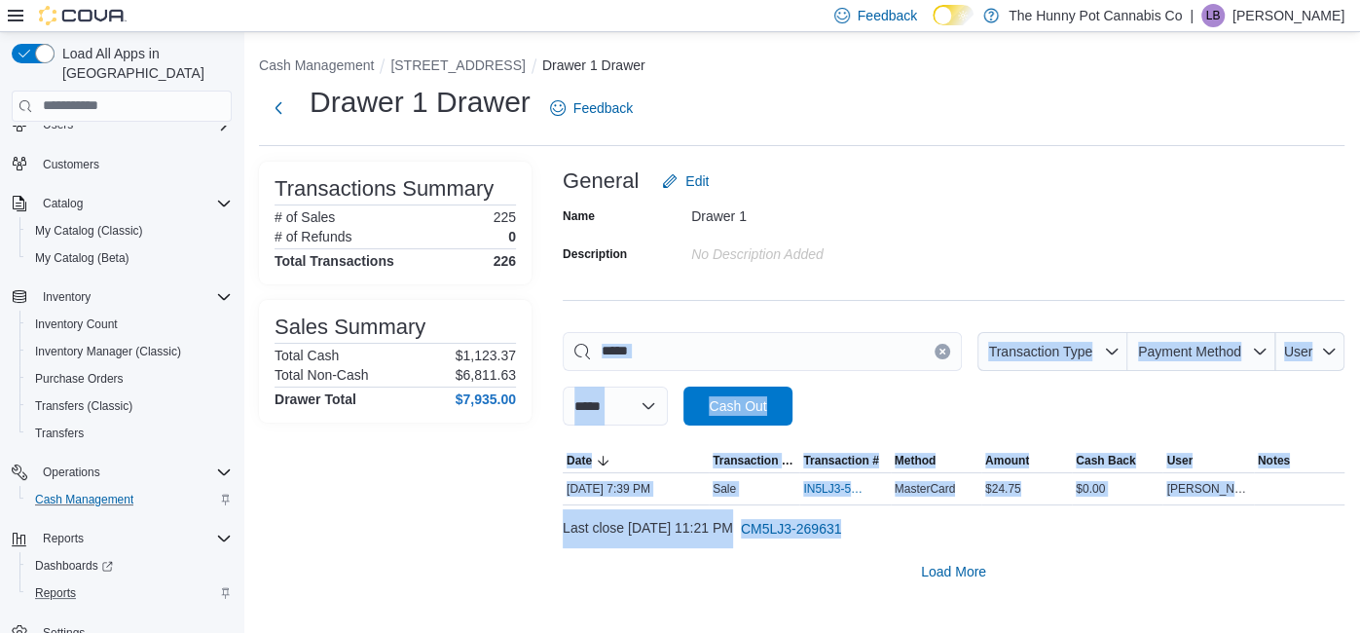
drag, startPoint x: 1266, startPoint y: 520, endPoint x: 933, endPoint y: 346, distance: 375.7
click at [933, 346] on div "**********" at bounding box center [954, 461] width 782 height 259
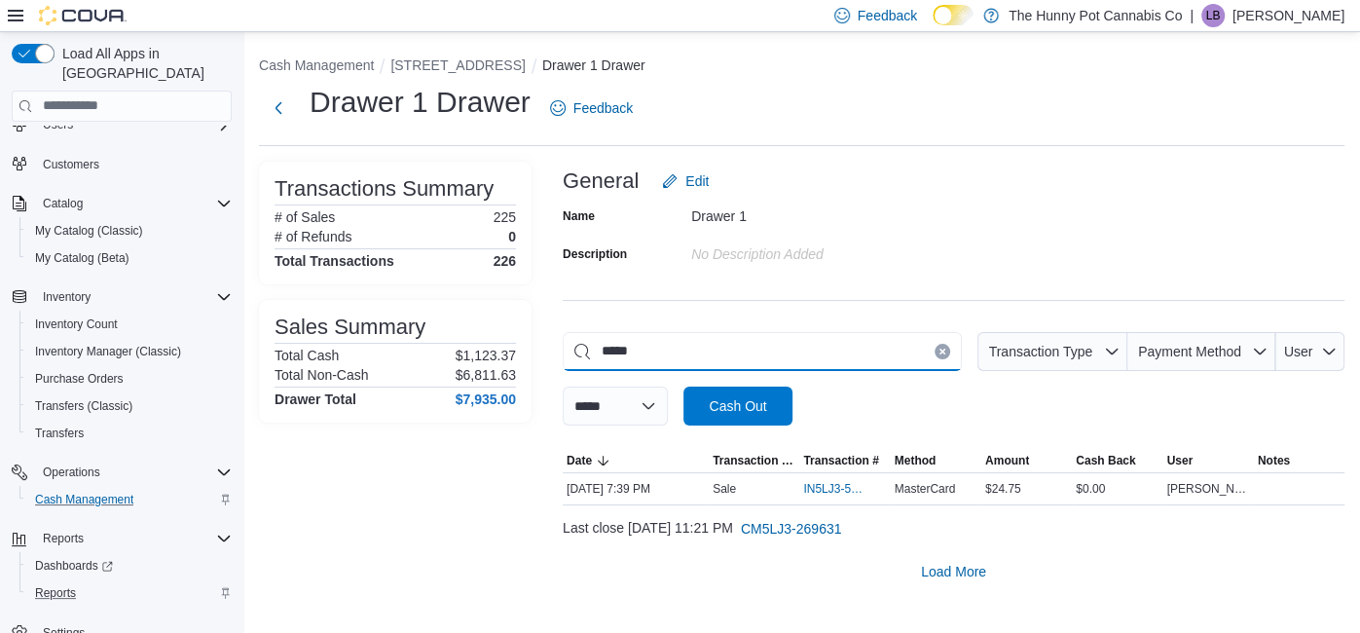
click at [890, 352] on input "*****" at bounding box center [762, 351] width 399 height 39
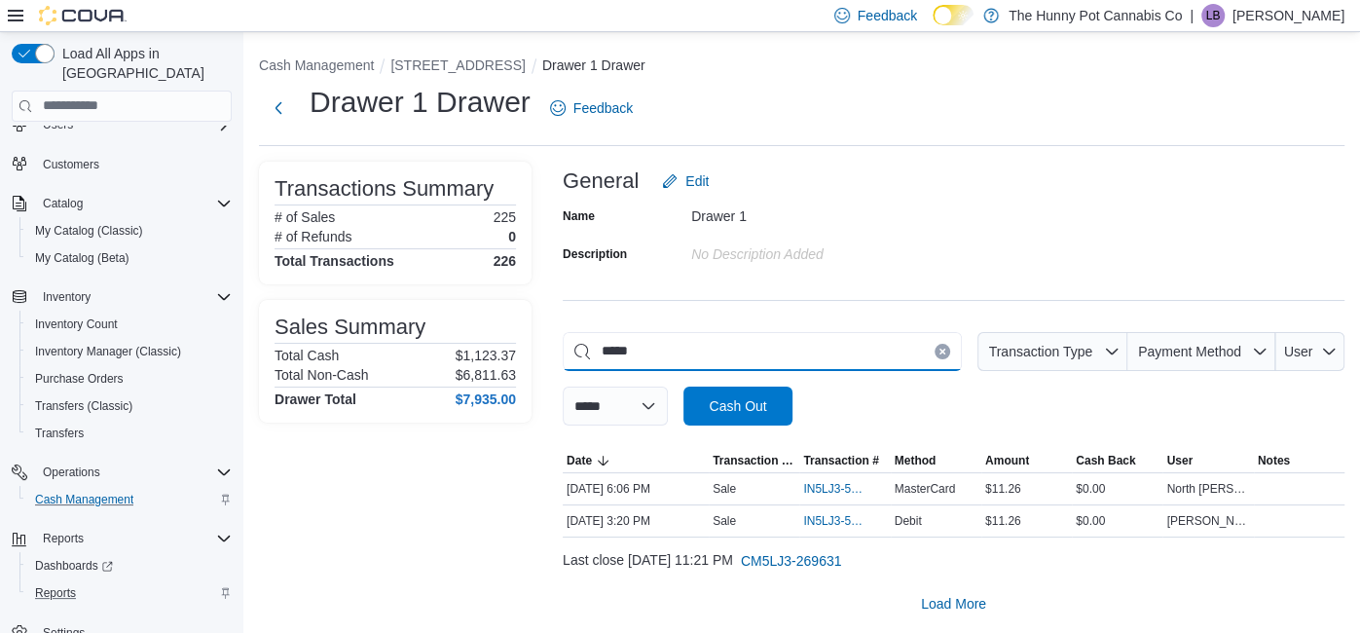
click at [937, 362] on input "*****" at bounding box center [762, 351] width 399 height 39
type input "*****"
click at [940, 355] on button "Clear input" at bounding box center [942, 352] width 16 height 16
click at [783, 346] on input "This is a search bar. As you type, the results lower in the page will automatic…" at bounding box center [762, 351] width 399 height 39
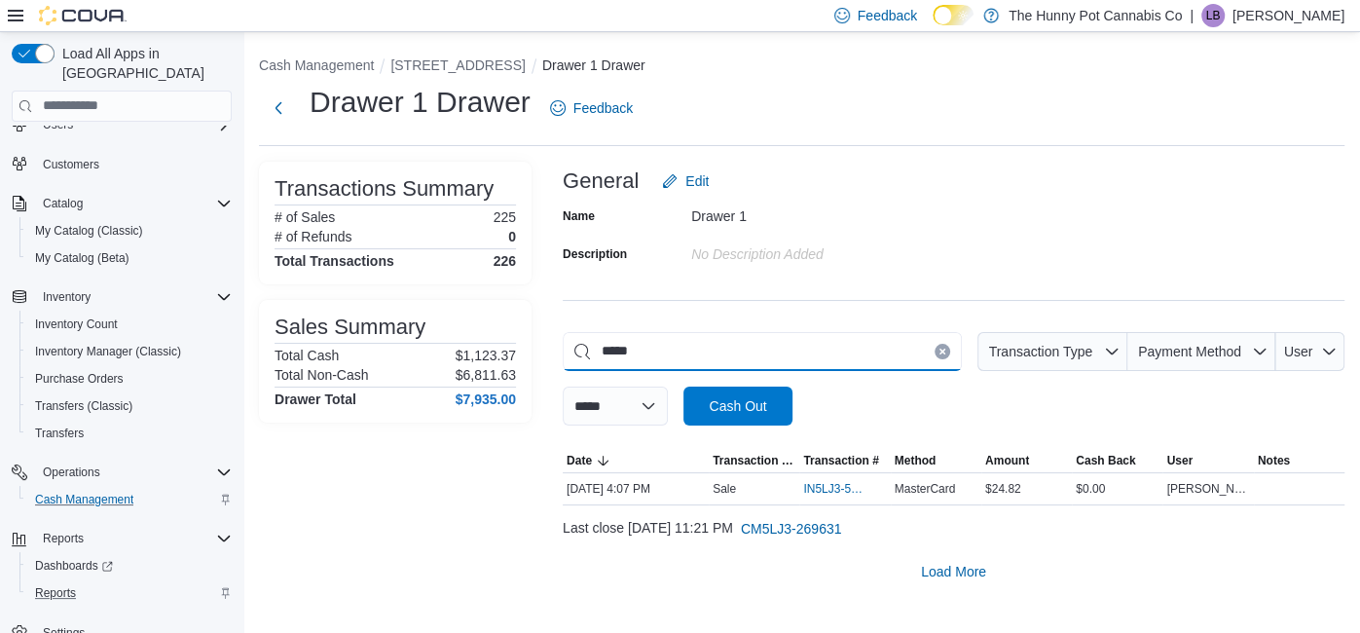
type input "*****"
click at [941, 345] on button "Clear input" at bounding box center [942, 352] width 16 height 16
click at [910, 350] on input "This is a search bar. As you type, the results lower in the page will automatic…" at bounding box center [762, 351] width 399 height 39
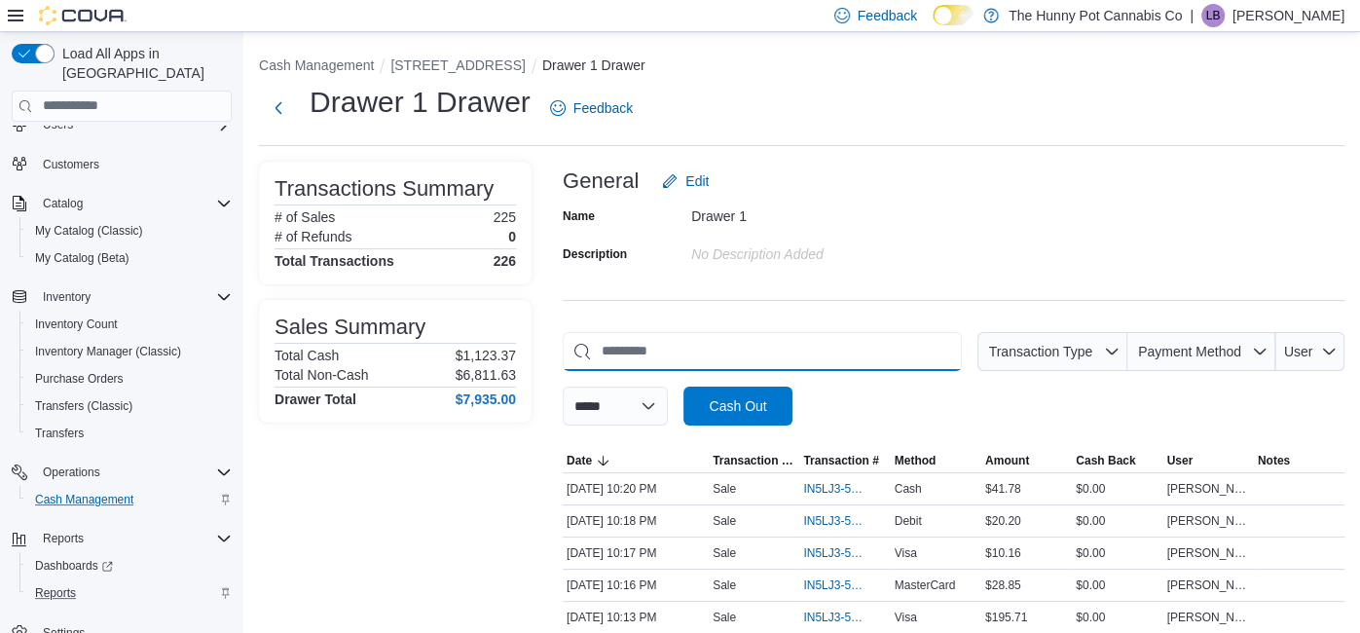
click at [948, 345] on input "This is a search bar. As you type, the results lower in the page will automatic…" at bounding box center [762, 351] width 399 height 39
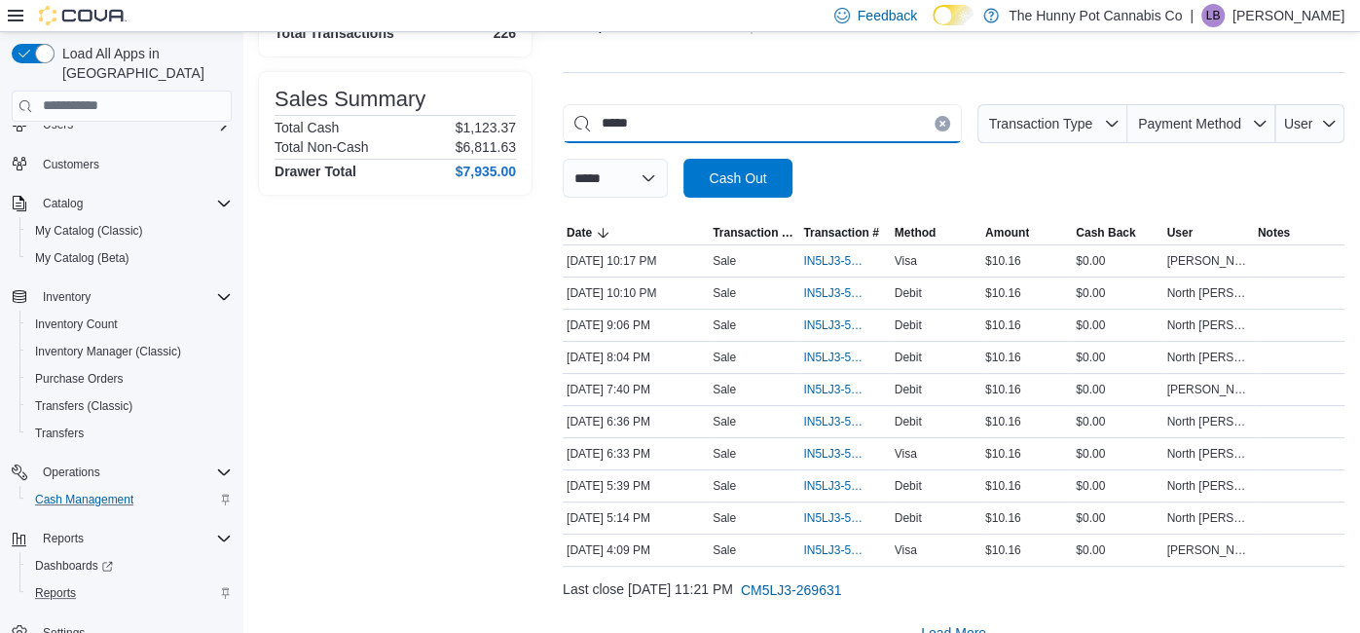
scroll to position [258, 0]
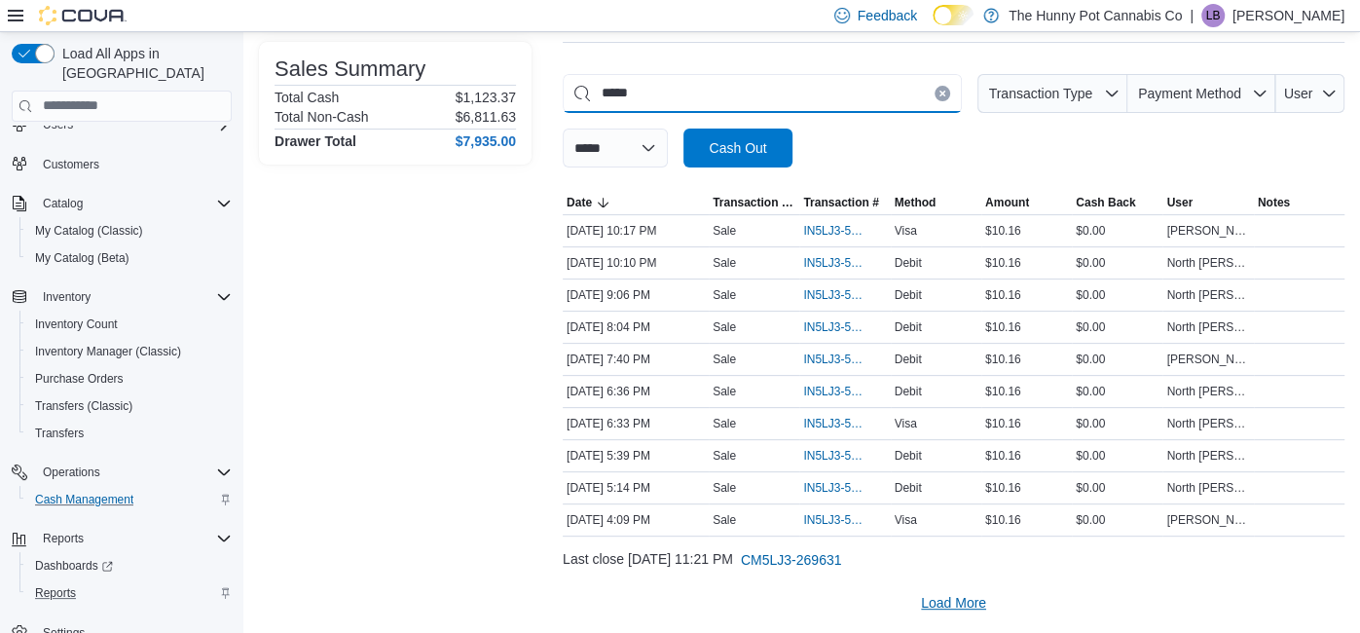
type input "*****"
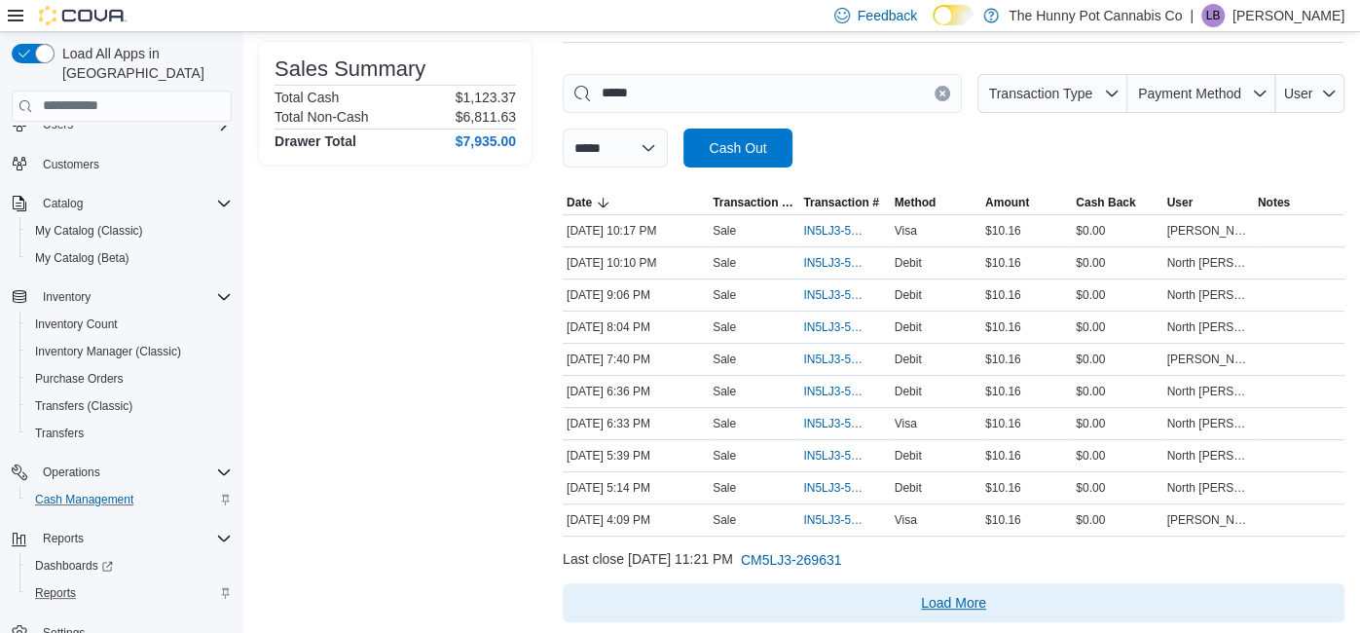
click at [948, 595] on span "Load More" at bounding box center [953, 602] width 65 height 19
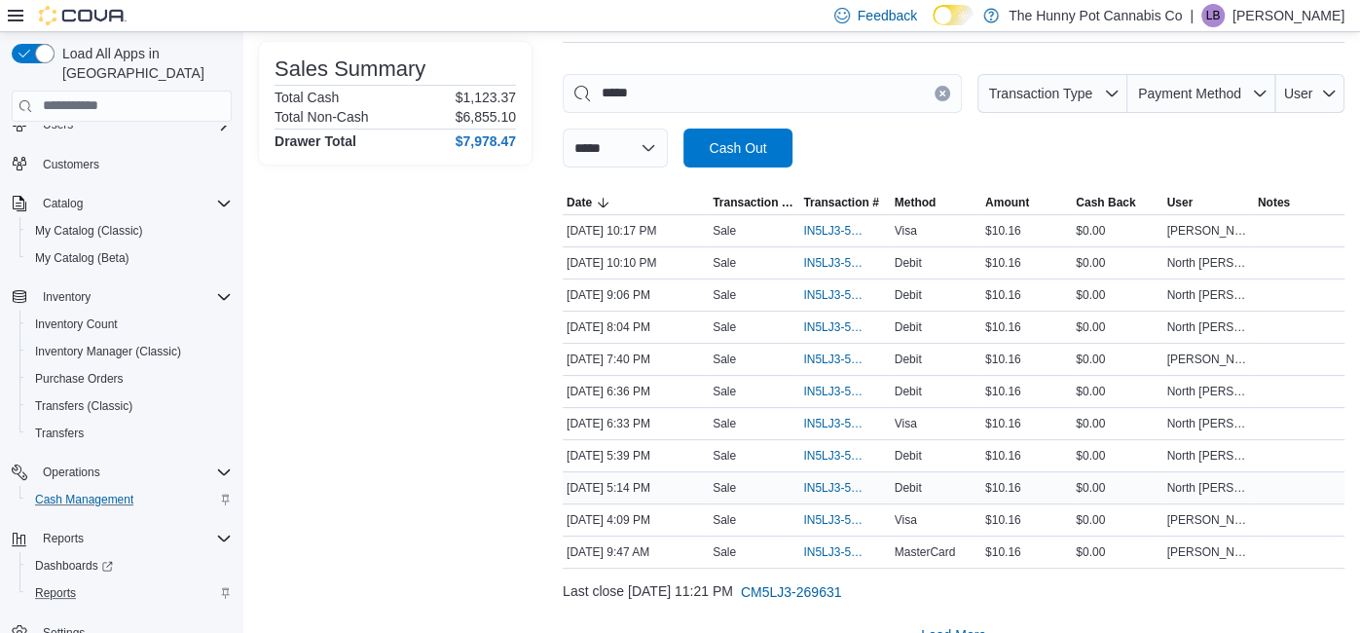
scroll to position [290, 0]
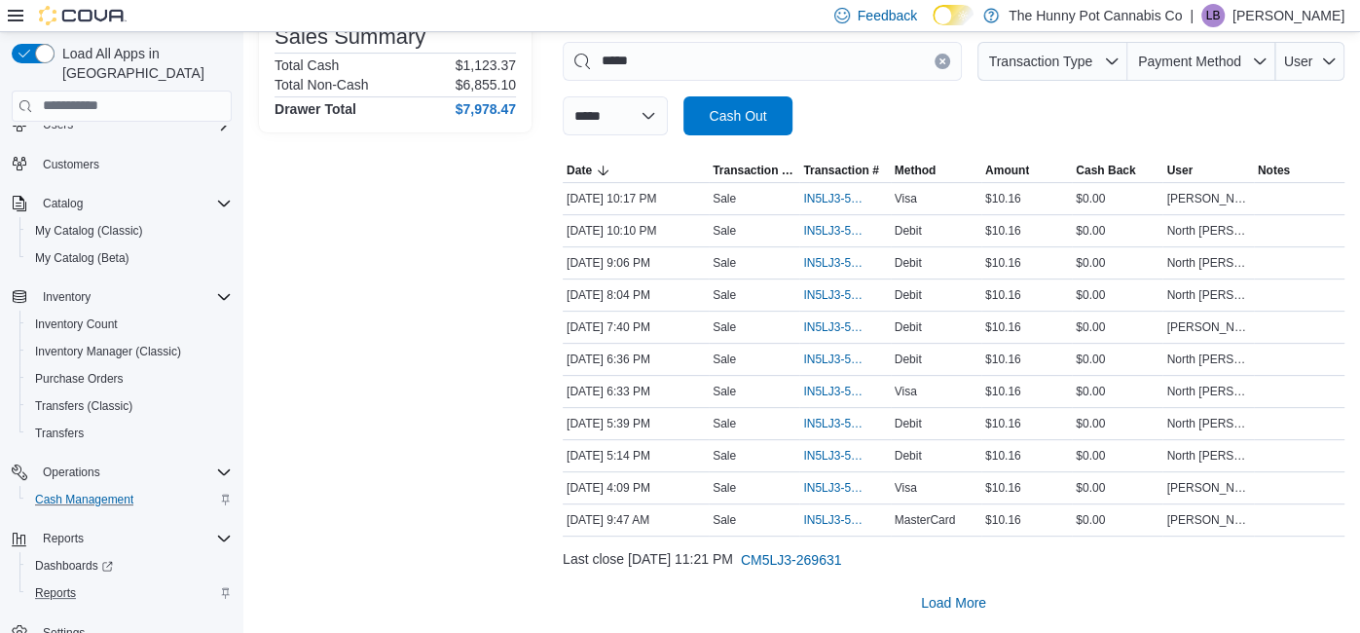
click at [936, 67] on button "Clear input" at bounding box center [942, 62] width 16 height 16
click at [928, 67] on input "This is a search bar. As you type, the results lower in the page will automatic…" at bounding box center [762, 61] width 399 height 39
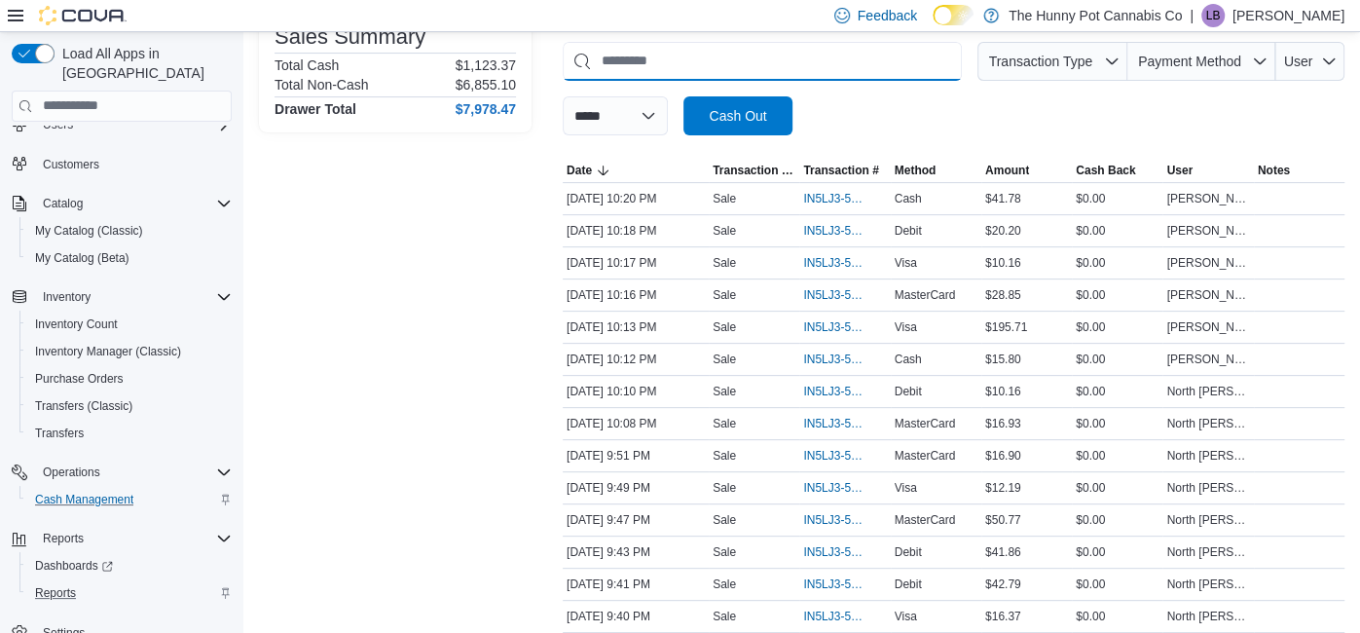
click at [867, 69] on input "This is a search bar. As you type, the results lower in the page will automatic…" at bounding box center [762, 61] width 399 height 39
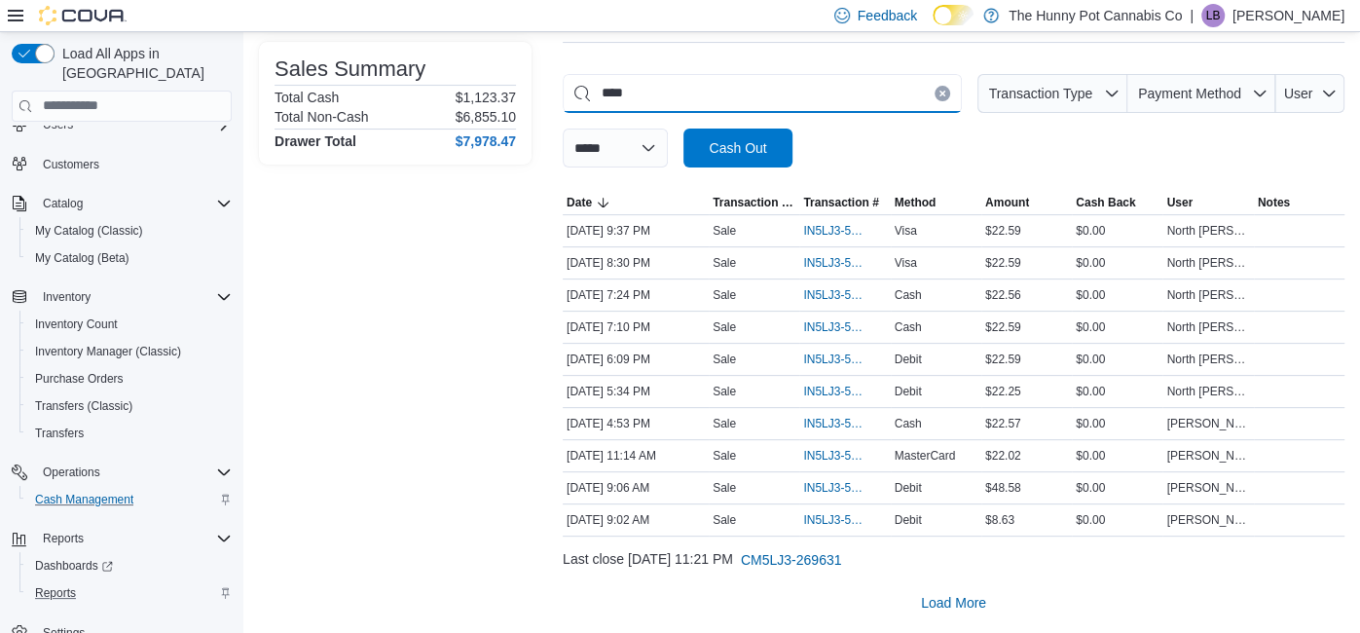
scroll to position [0, 0]
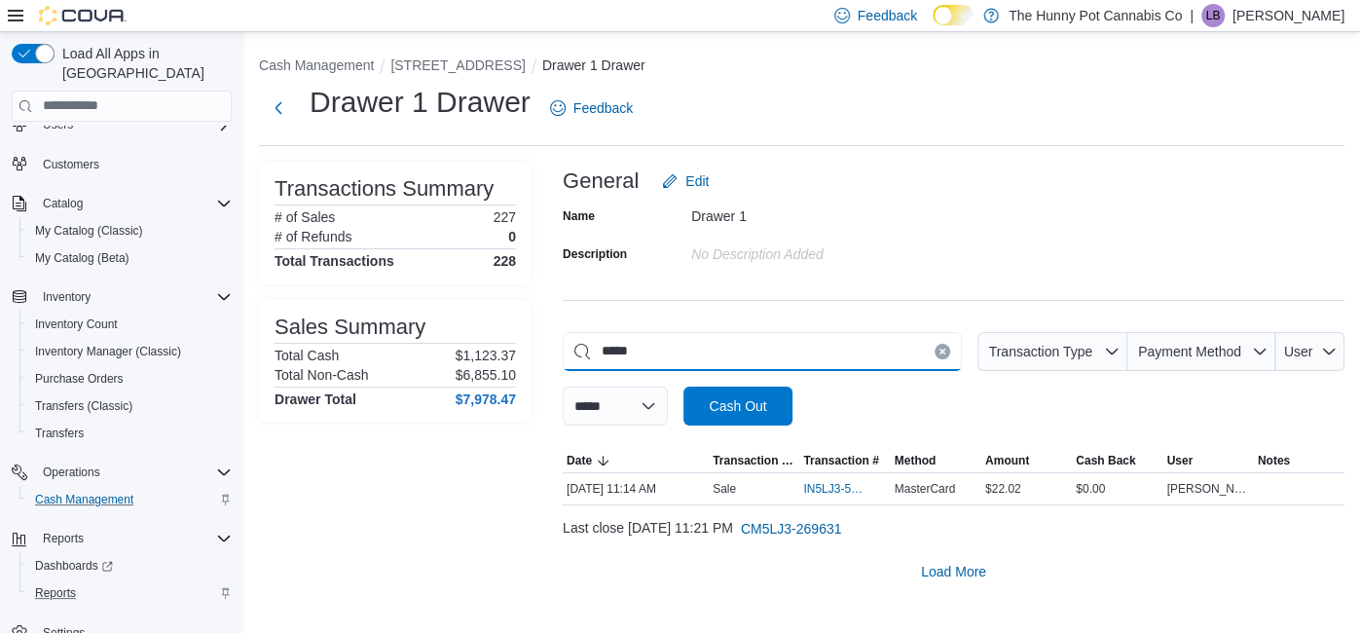
type input "*****"
click at [941, 357] on button "Clear input" at bounding box center [942, 352] width 16 height 16
click at [824, 344] on input "This is a search bar. As you type, the results lower in the page will automatic…" at bounding box center [762, 351] width 399 height 39
type input "*****"
click at [812, 484] on span "IN5LJ3-5953946" at bounding box center [834, 489] width 63 height 16
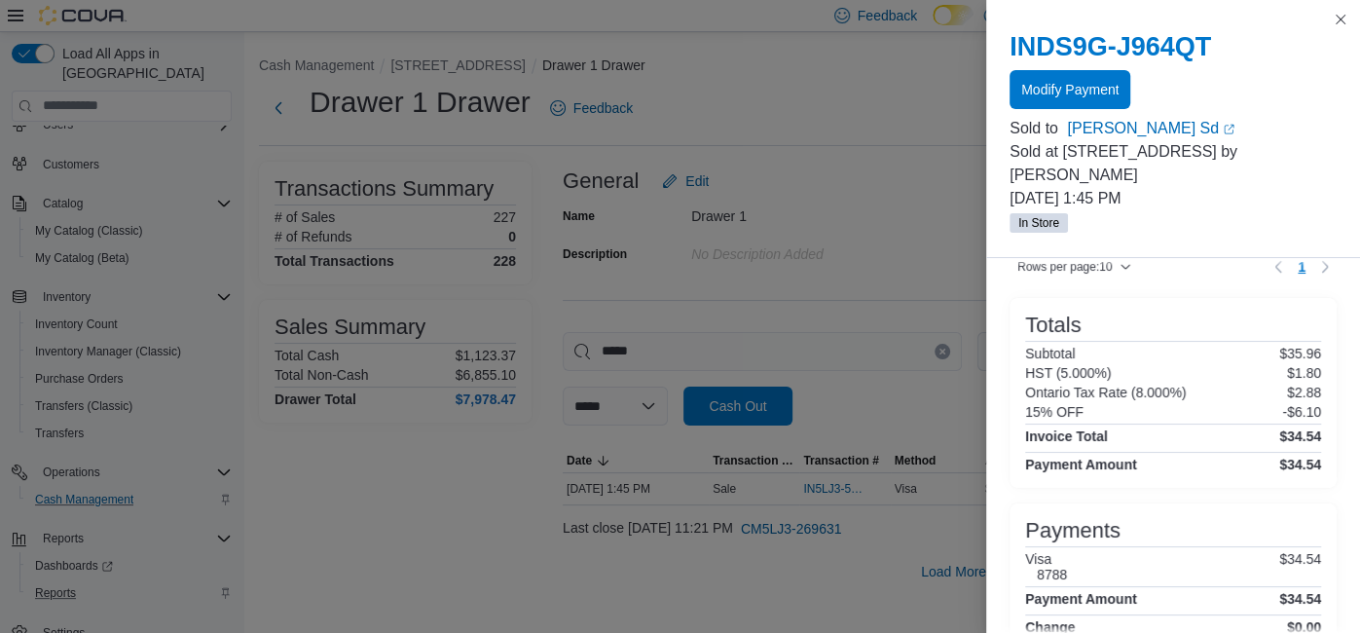
scroll to position [169, 0]
click at [1078, 104] on span "Modify Payment" at bounding box center [1069, 88] width 97 height 39
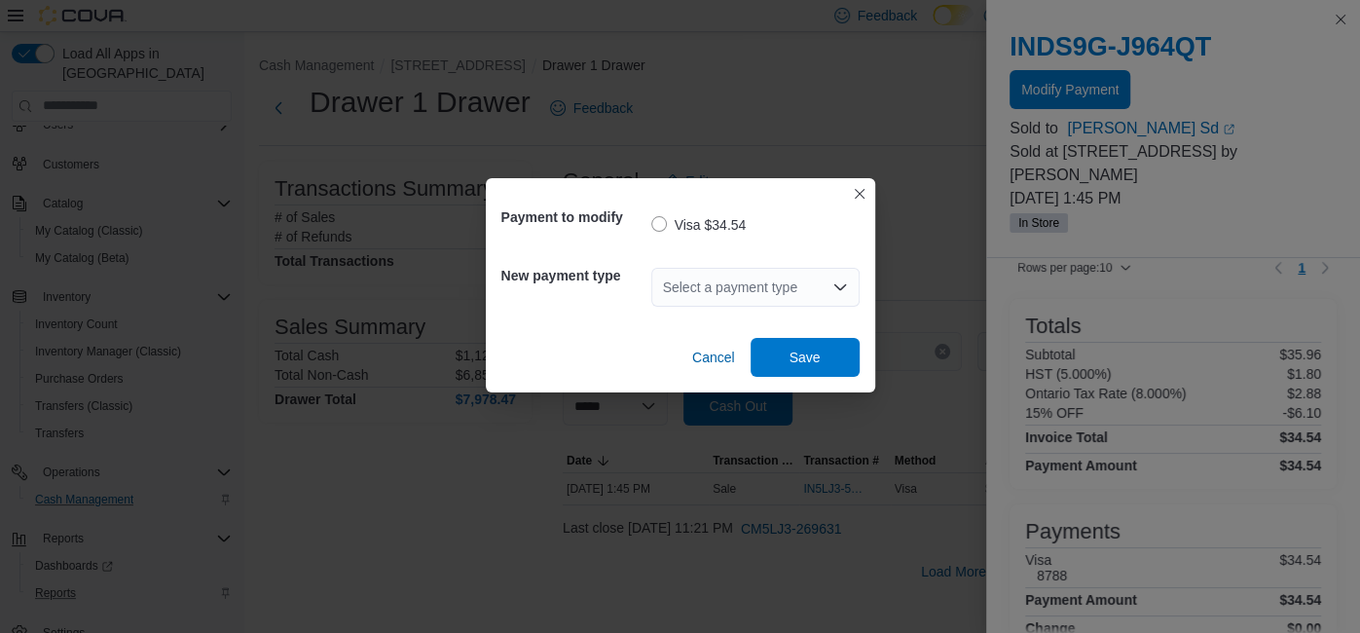
click at [727, 288] on div "Select a payment type" at bounding box center [755, 287] width 208 height 39
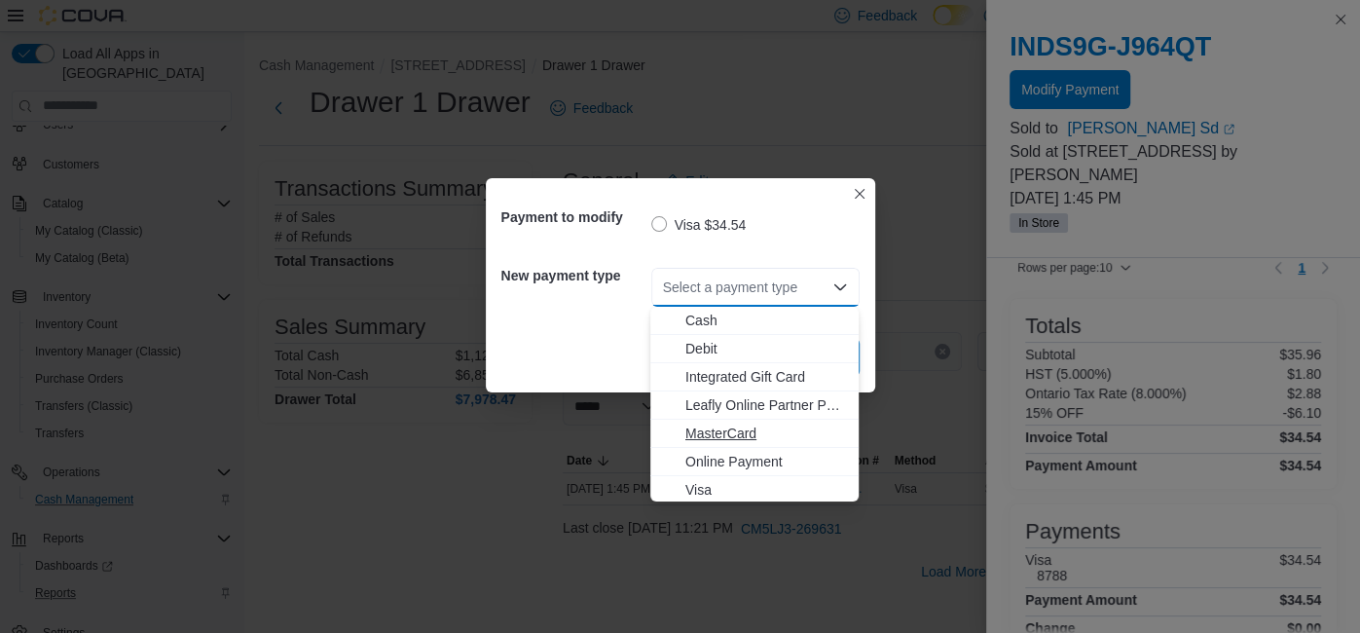
drag, startPoint x: 713, startPoint y: 455, endPoint x: 720, endPoint y: 425, distance: 30.2
click at [720, 425] on div "Cash Debit Integrated Gift Card Leafly Online Partner Payment MasterCard Online…" at bounding box center [754, 406] width 208 height 198
click at [720, 425] on span "MasterCard" at bounding box center [766, 432] width 162 height 19
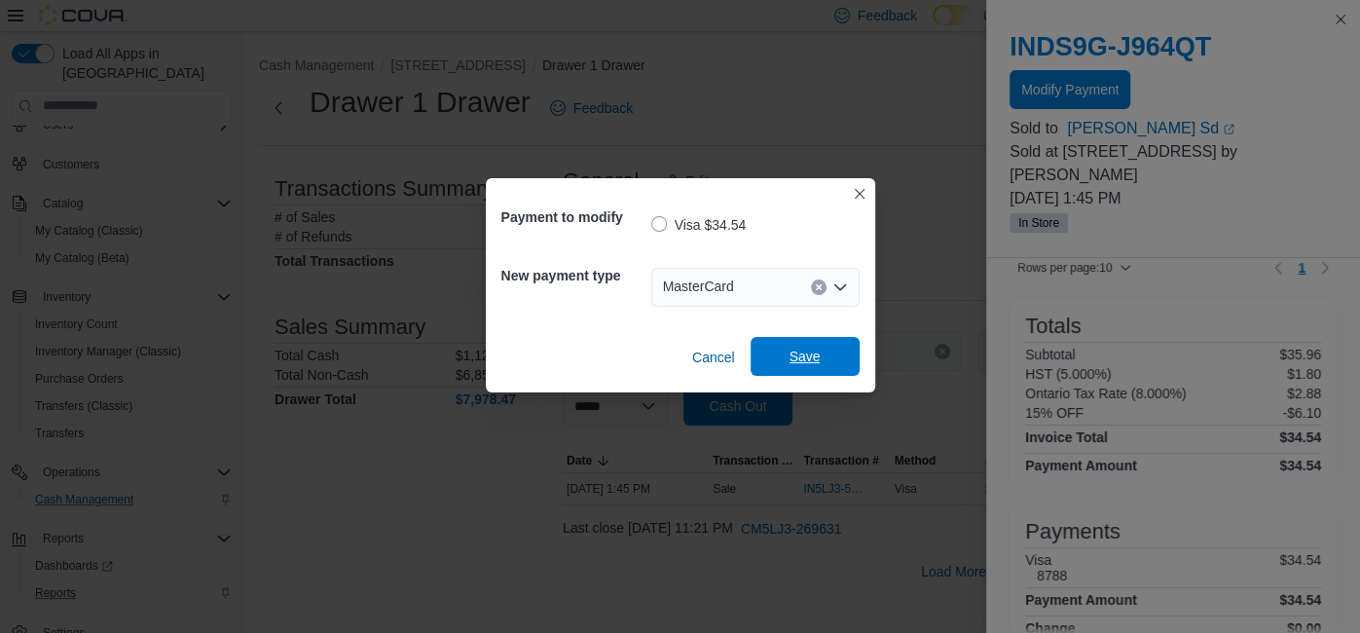
click at [780, 353] on span "Save" at bounding box center [805, 356] width 86 height 39
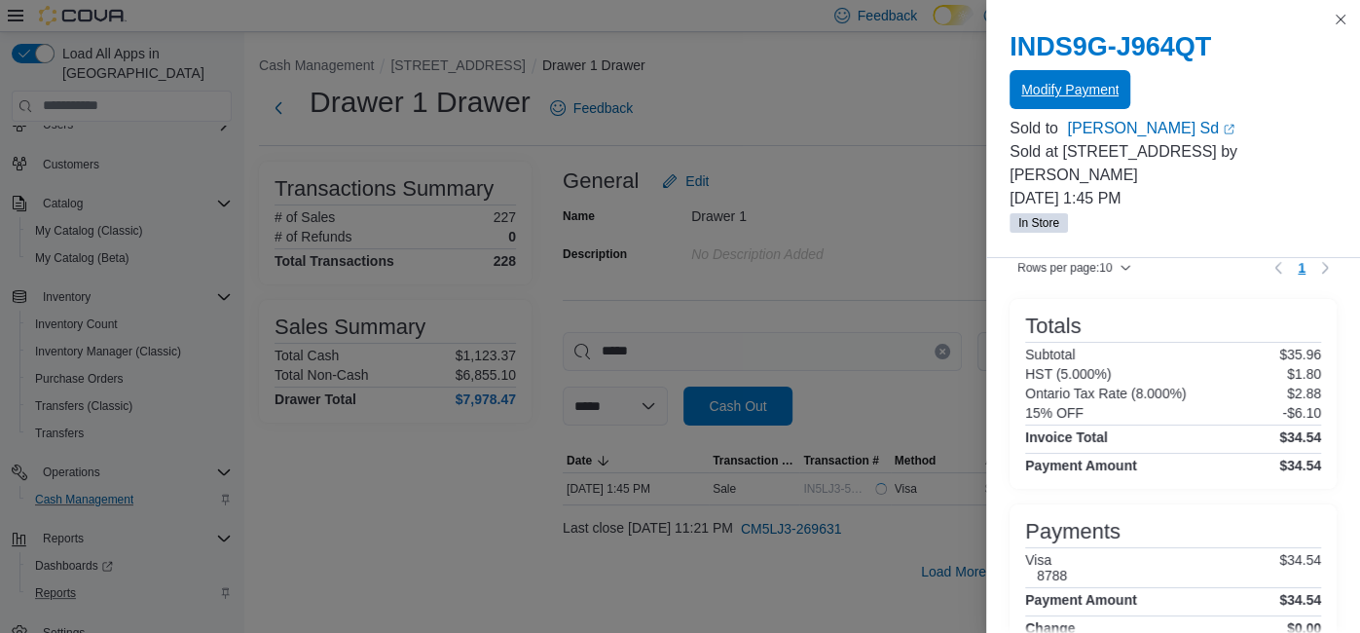
scroll to position [0, 0]
